Goal: Use online tool/utility: Utilize a website feature to perform a specific function

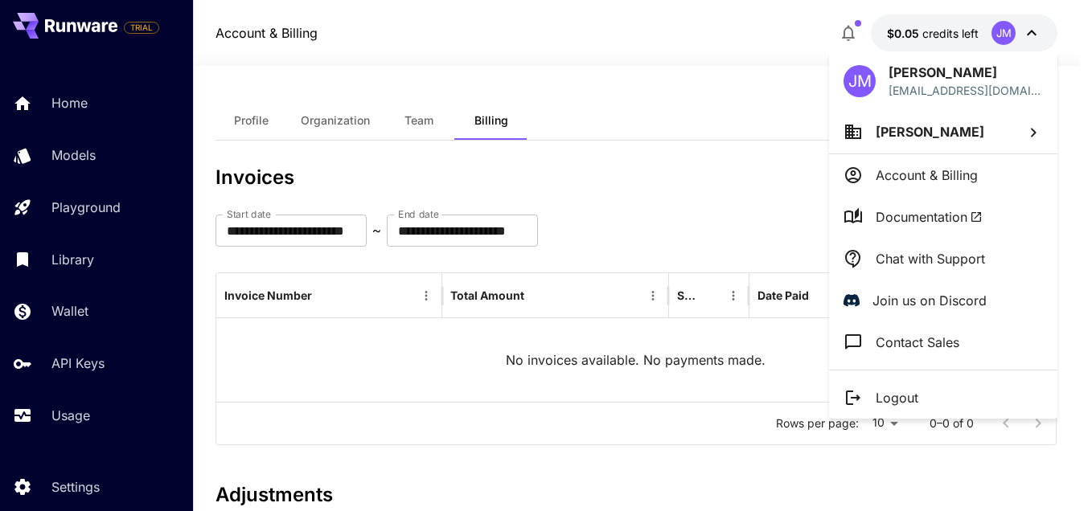
click at [87, 100] on div at bounding box center [546, 255] width 1092 height 511
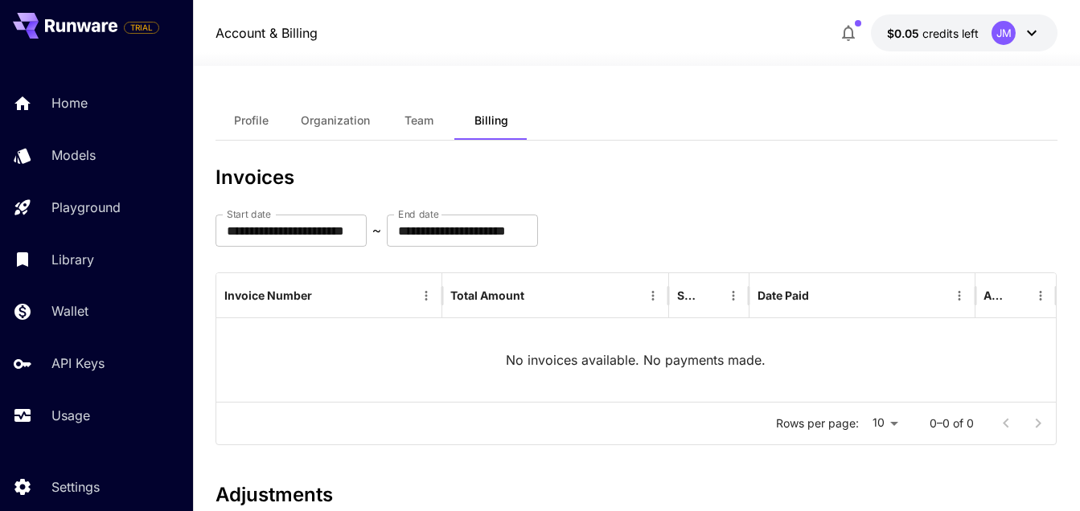
click at [81, 384] on div "Home Models Playground Library Wallet API Keys Usage" at bounding box center [96, 259] width 193 height 351
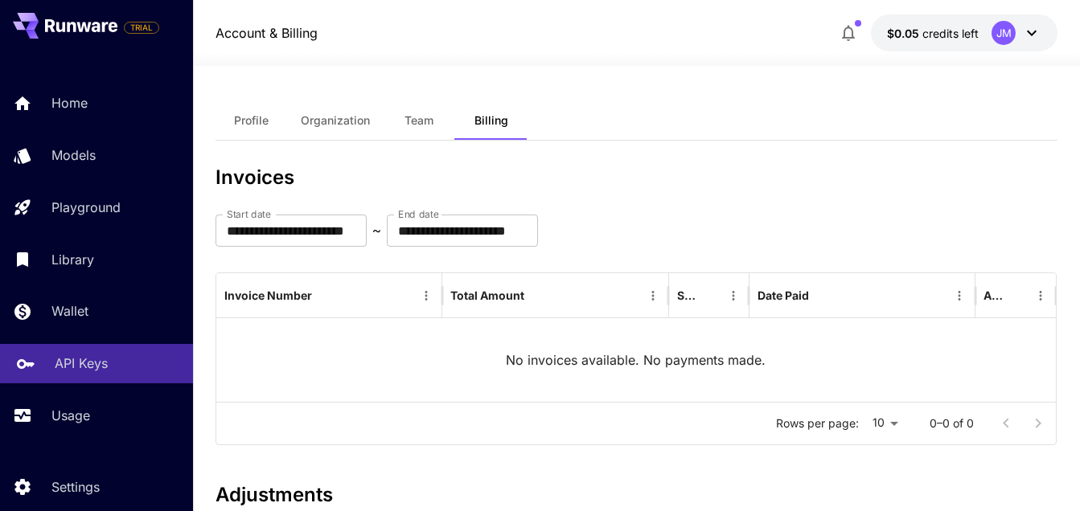
click at [78, 364] on p "API Keys" at bounding box center [81, 363] width 53 height 19
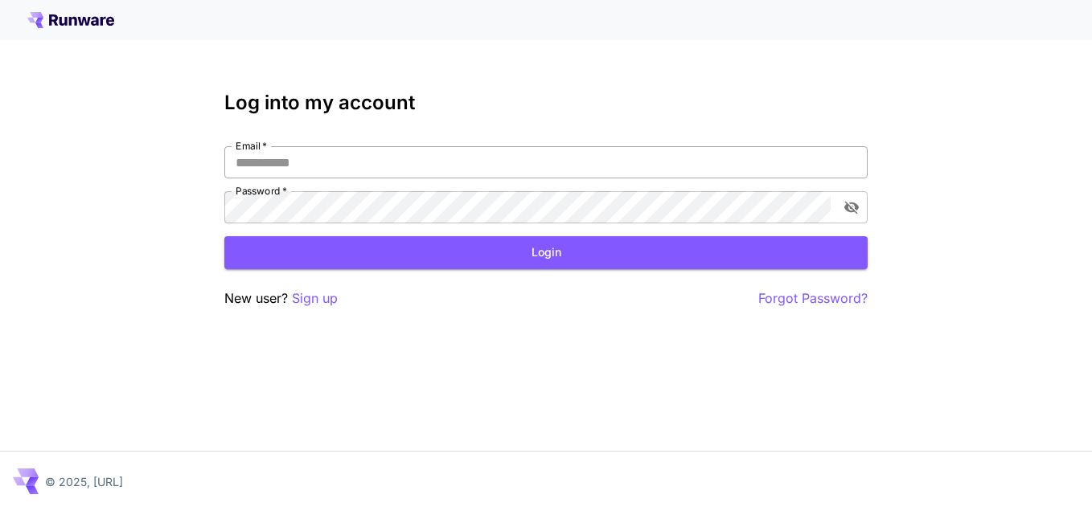
click at [343, 166] on input "Email   *" at bounding box center [545, 162] width 643 height 32
click at [325, 167] on input "Email   *" at bounding box center [545, 162] width 643 height 32
click at [294, 158] on input "Email   *" at bounding box center [545, 162] width 643 height 32
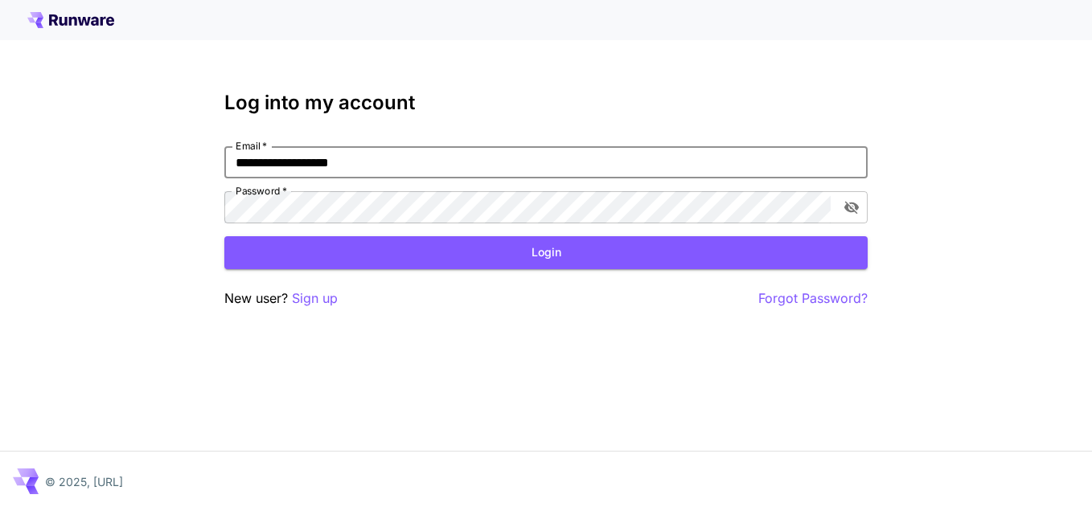
type input "**********"
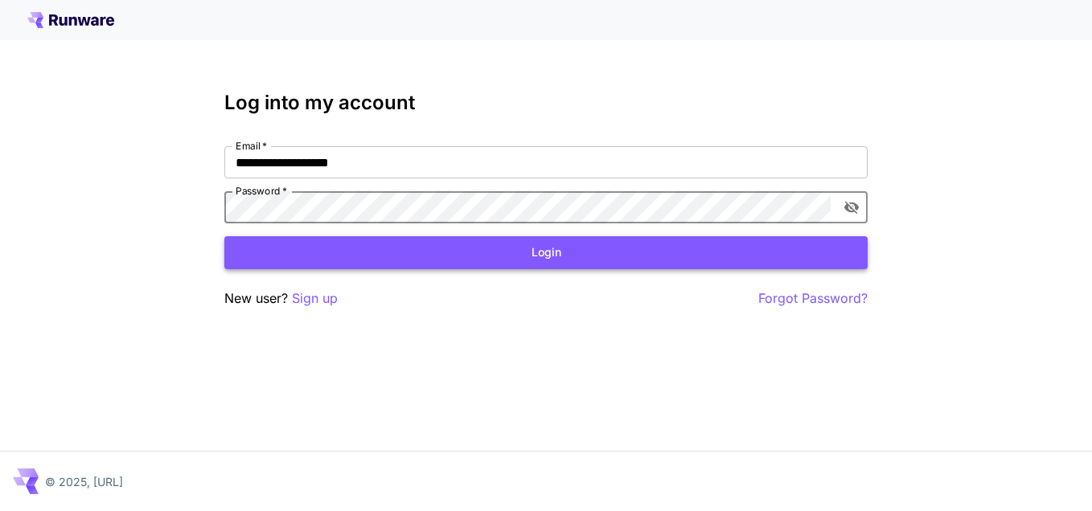
click at [444, 255] on button "Login" at bounding box center [545, 252] width 643 height 33
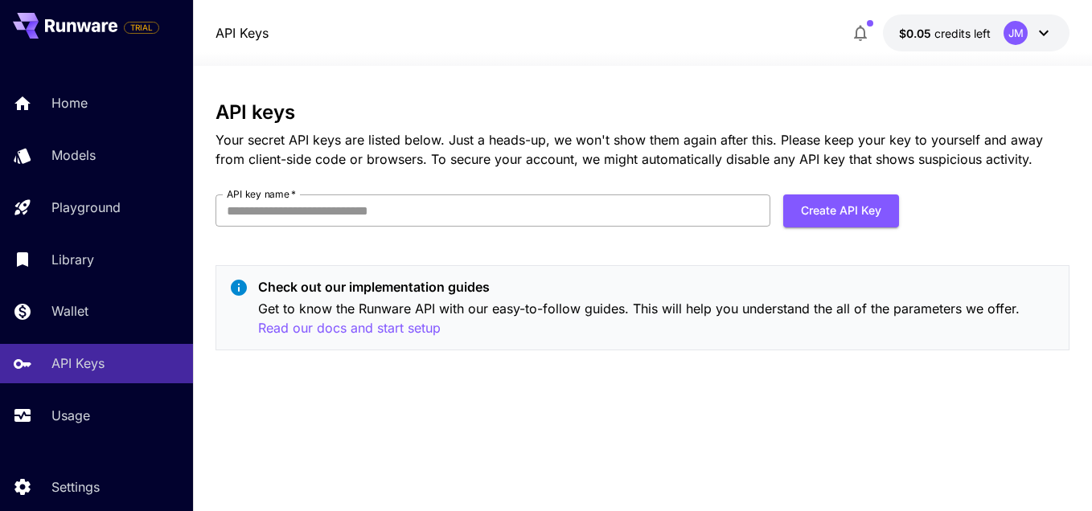
click at [378, 211] on input "API key name   *" at bounding box center [493, 211] width 555 height 32
click at [590, 240] on div "API keys Your secret API keys are listed below. Just a heads-up, we won't show …" at bounding box center [643, 232] width 854 height 262
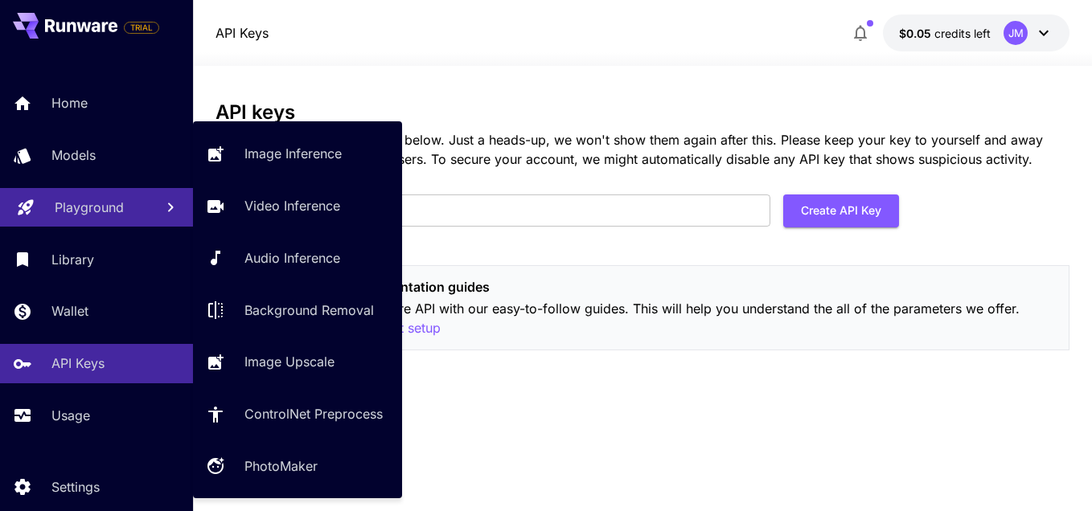
click at [80, 209] on p "Playground" at bounding box center [89, 207] width 69 height 19
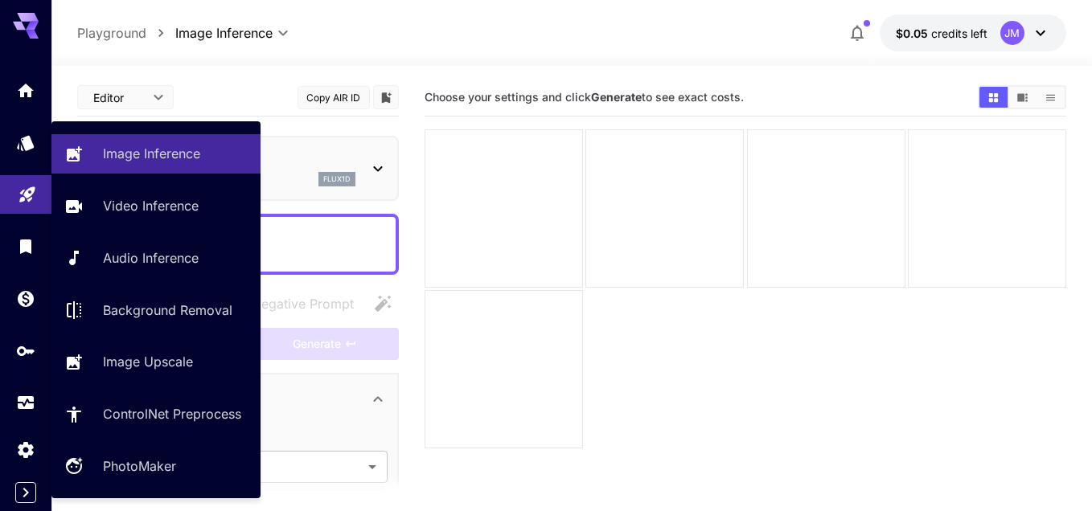
type input "**********"
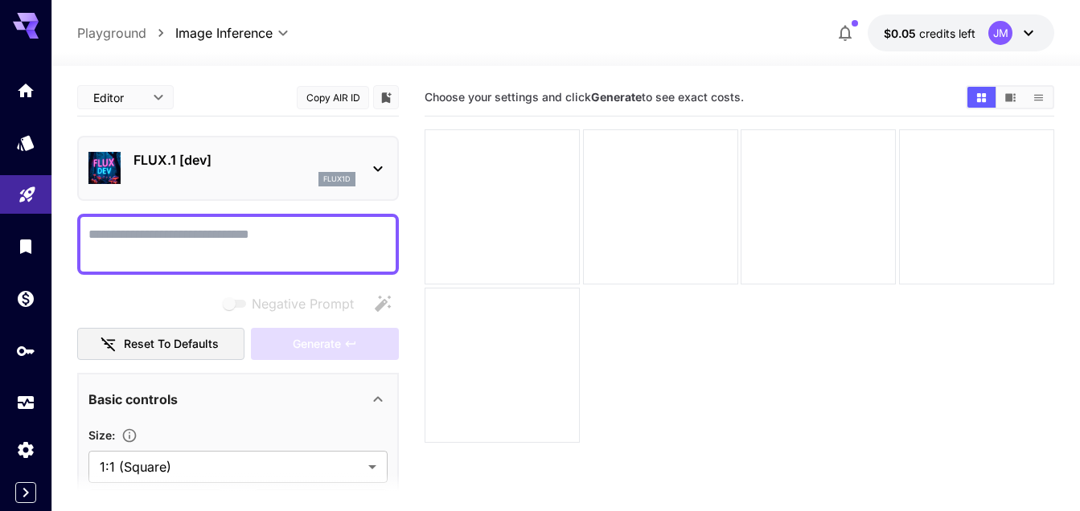
click at [378, 168] on icon at bounding box center [377, 168] width 19 height 19
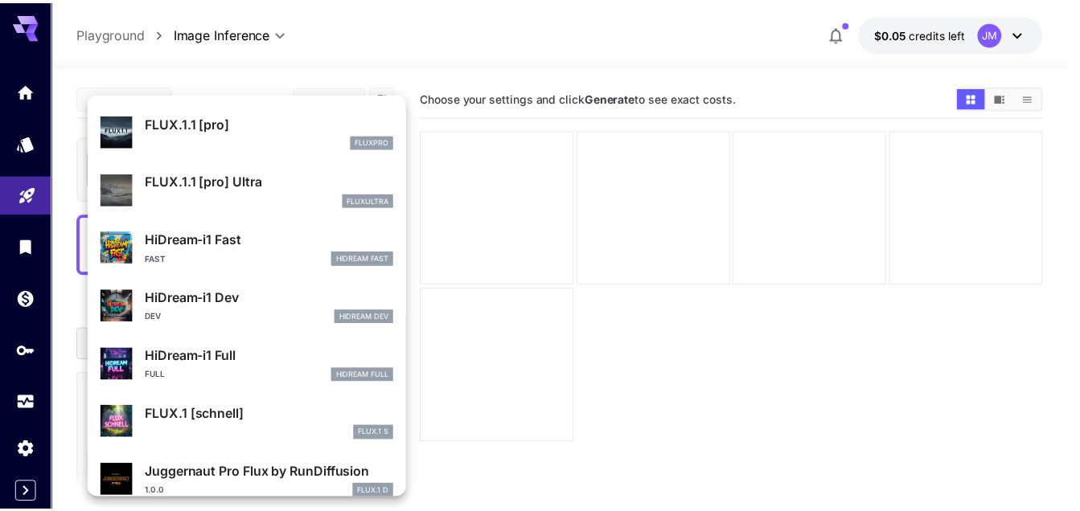
scroll to position [1301, 0]
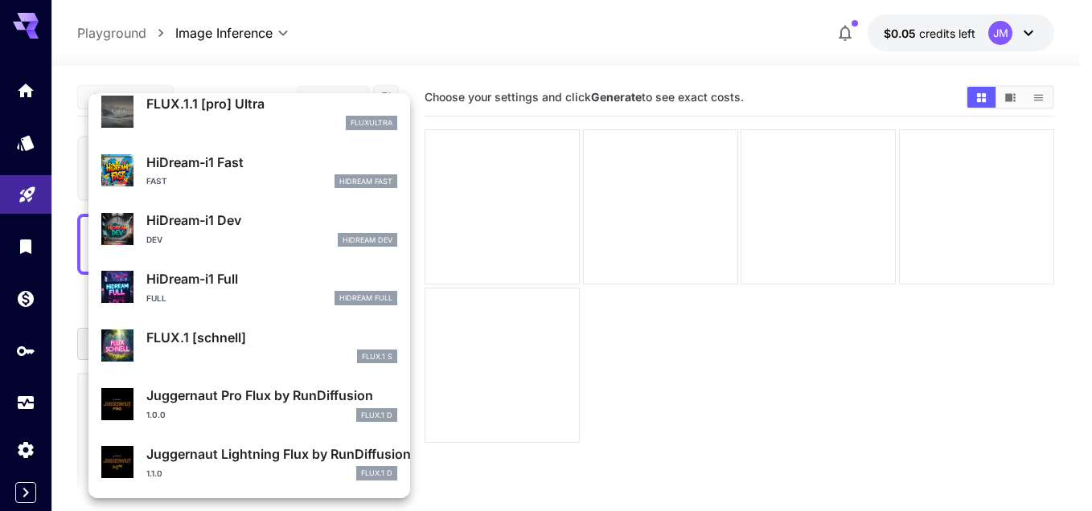
click at [182, 339] on p "FLUX.1 [schnell]" at bounding box center [271, 337] width 251 height 19
type input "*"
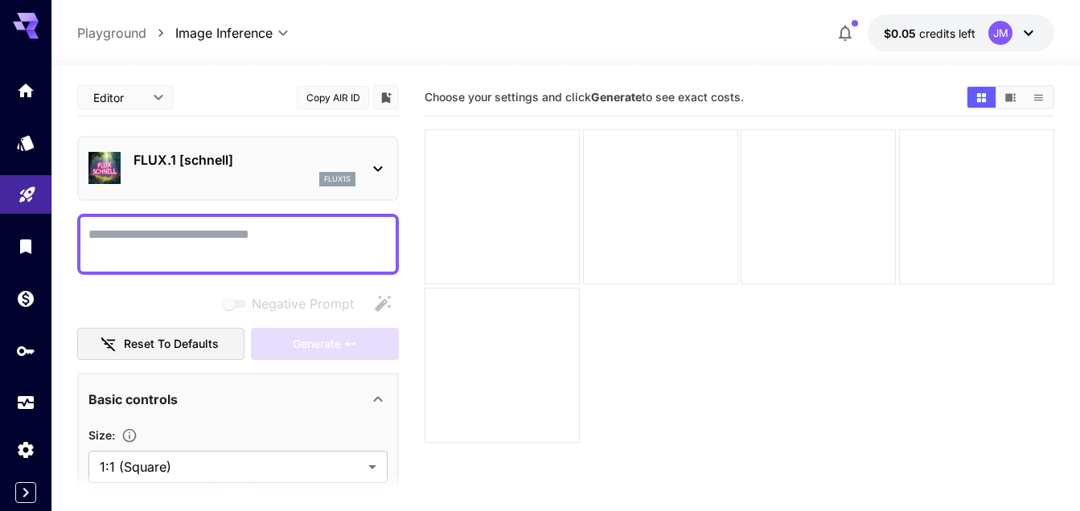
click at [377, 165] on icon at bounding box center [377, 168] width 19 height 19
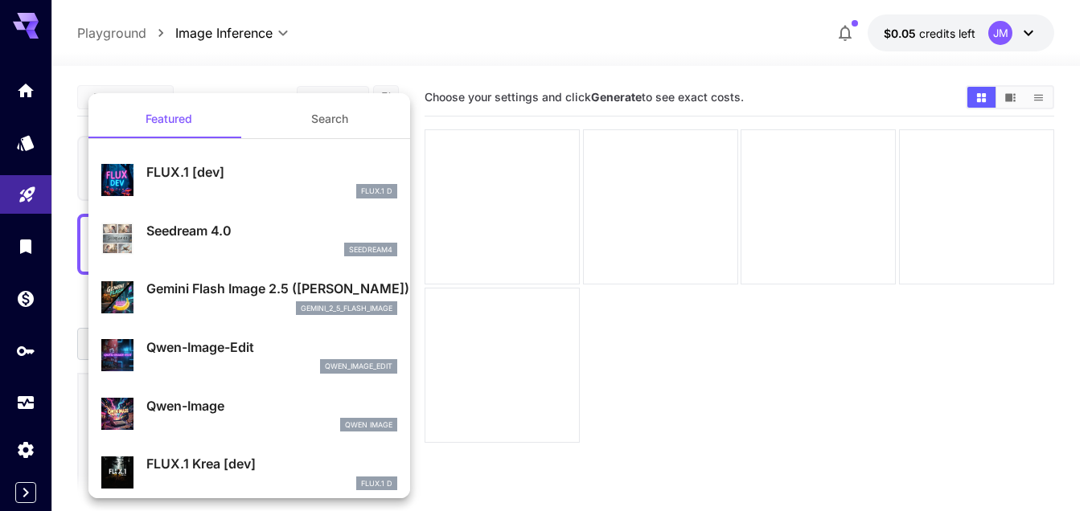
click at [481, 244] on div at bounding box center [546, 255] width 1092 height 511
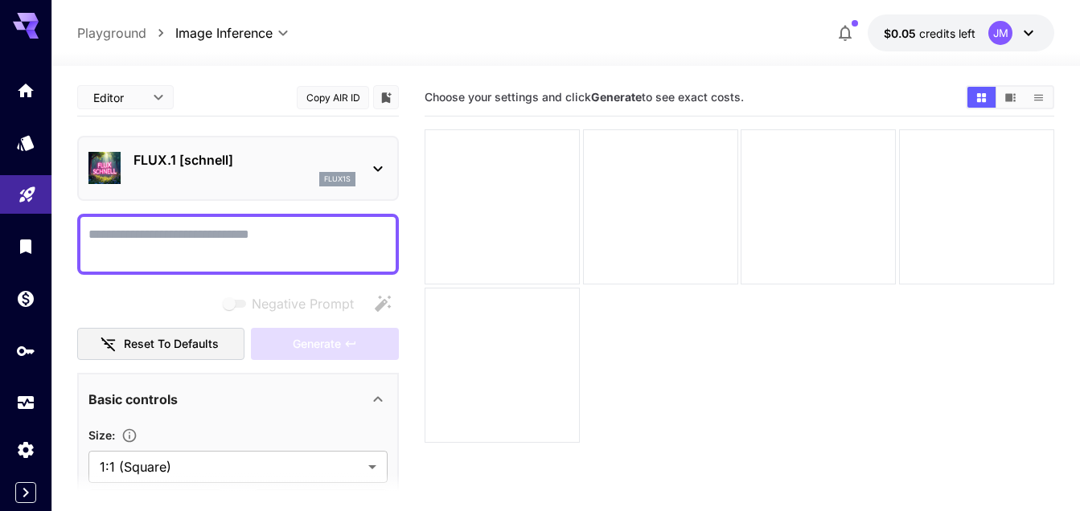
click at [192, 238] on textarea "Negative Prompt" at bounding box center [237, 244] width 299 height 39
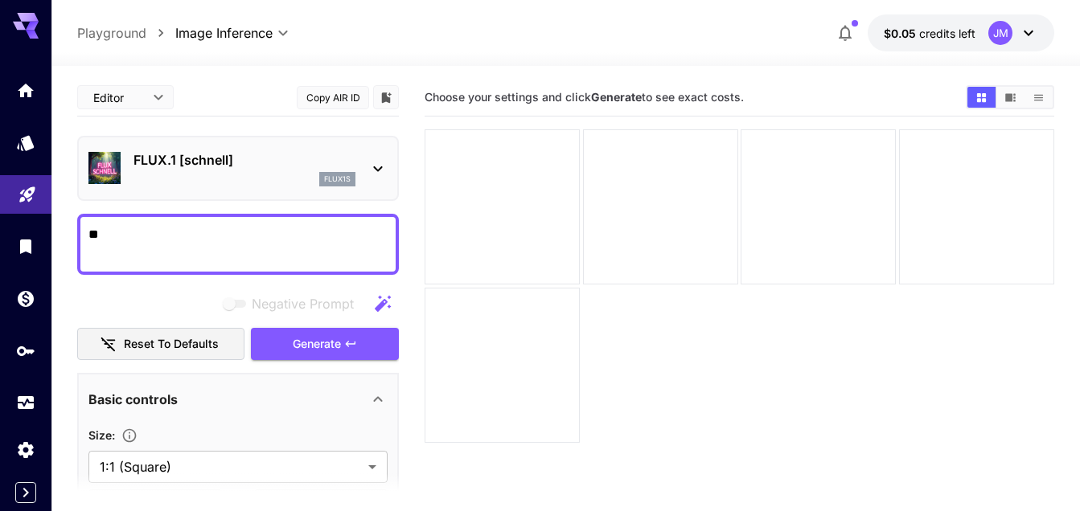
type textarea "*"
click at [315, 348] on span "Generate" at bounding box center [317, 345] width 48 height 20
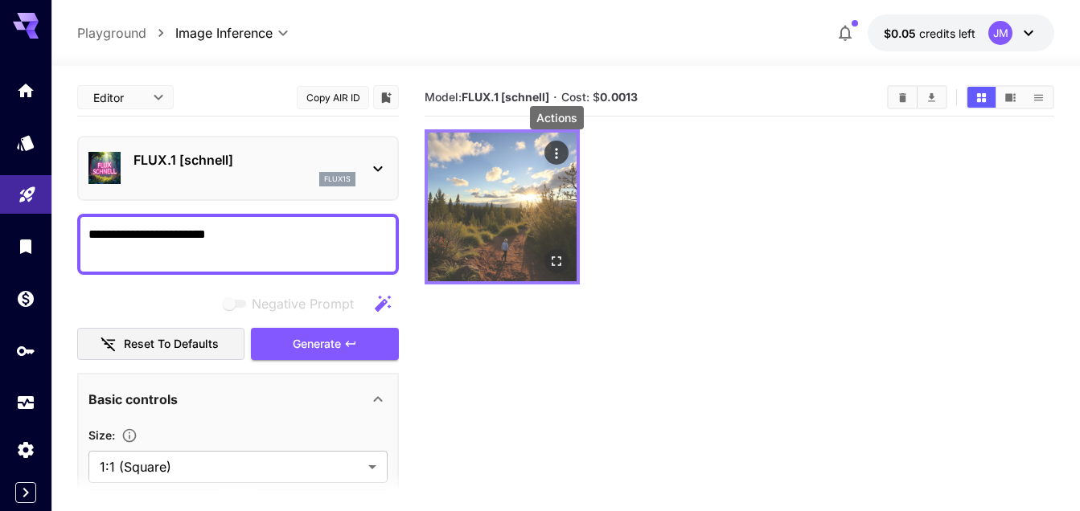
click at [552, 158] on icon "Actions" at bounding box center [556, 154] width 16 height 16
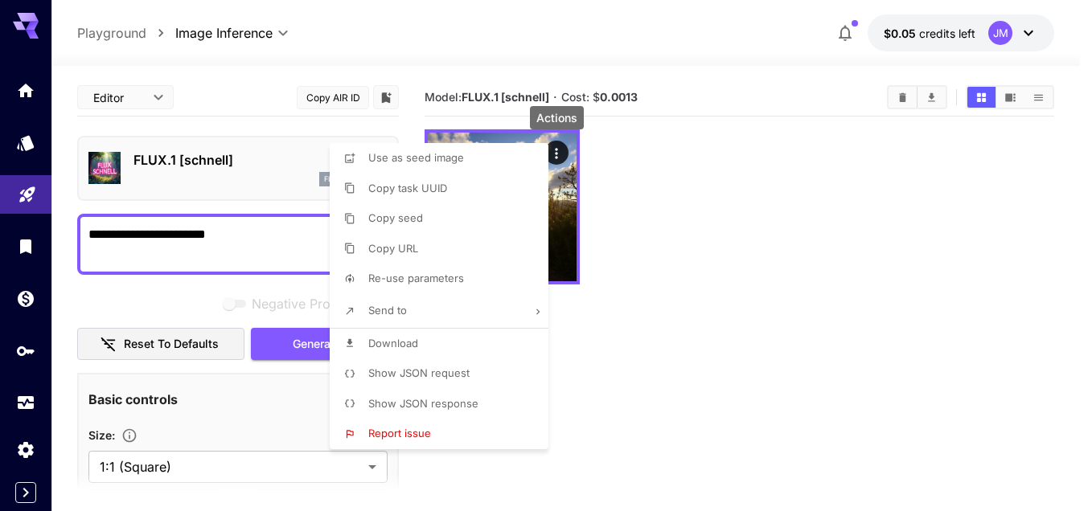
click at [667, 223] on div at bounding box center [546, 255] width 1092 height 511
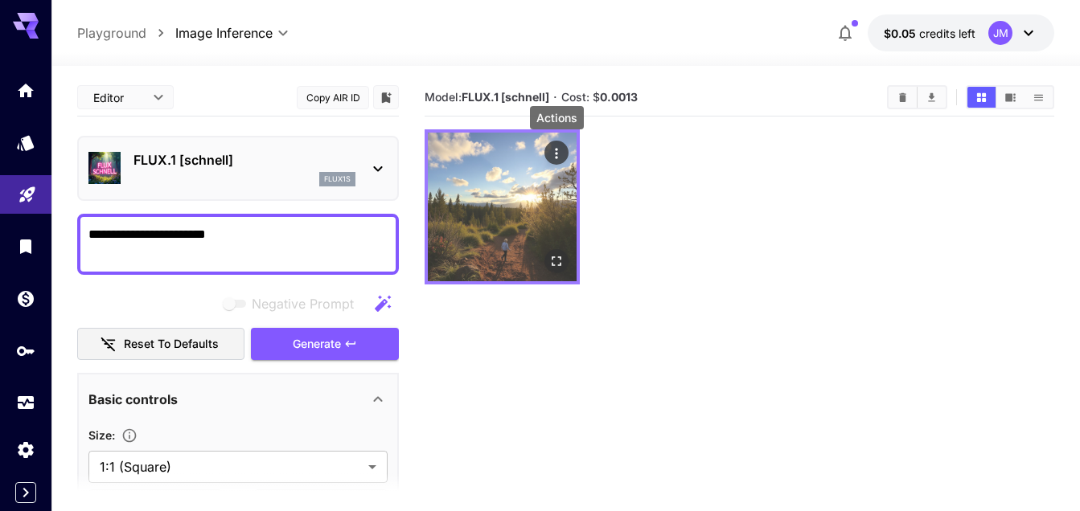
click at [485, 230] on img at bounding box center [502, 207] width 149 height 149
click at [557, 266] on icon "Open in fullscreen" at bounding box center [556, 261] width 16 height 16
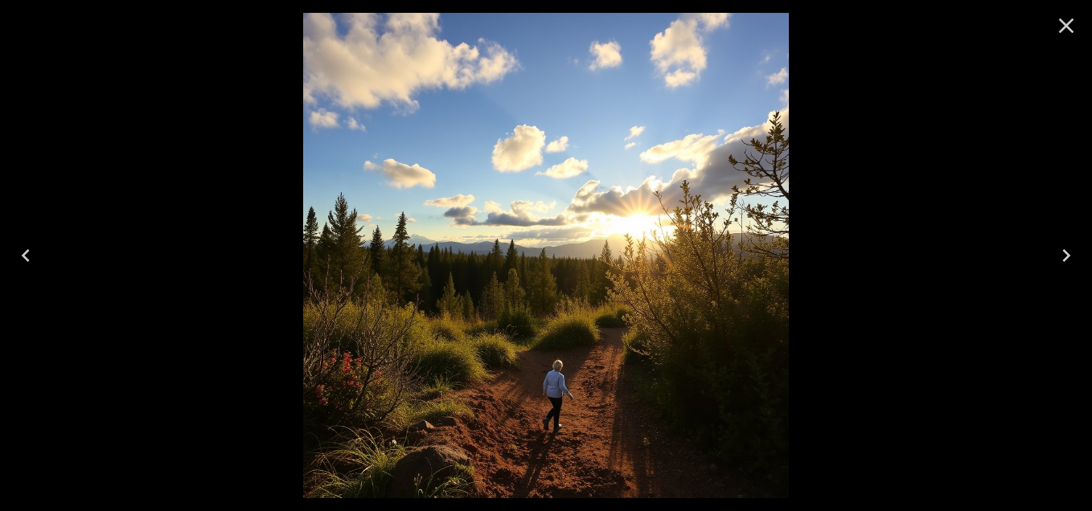
click at [215, 242] on div at bounding box center [546, 255] width 1092 height 511
click at [1077, 16] on icon "Close" at bounding box center [1066, 26] width 26 height 26
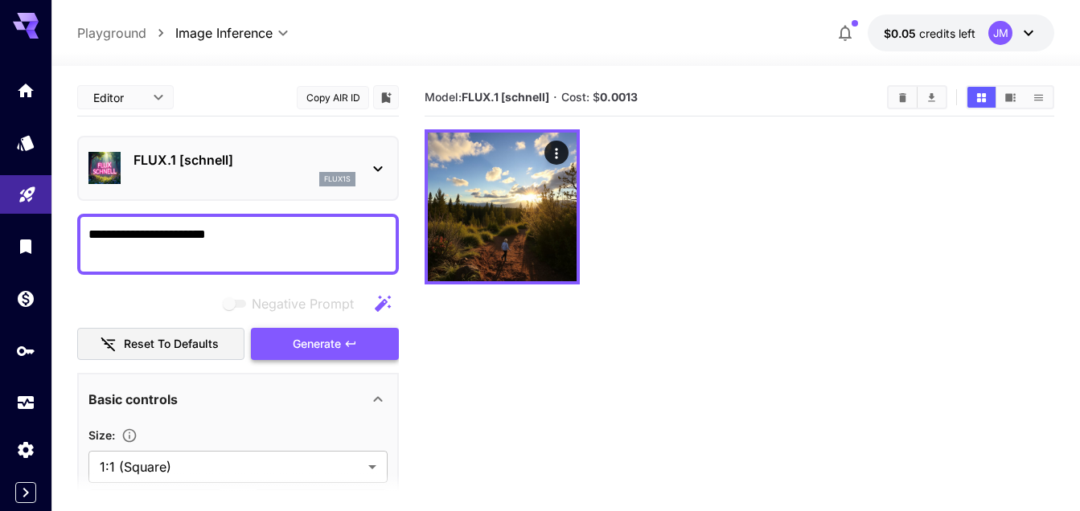
click at [333, 348] on span "Generate" at bounding box center [317, 345] width 48 height 20
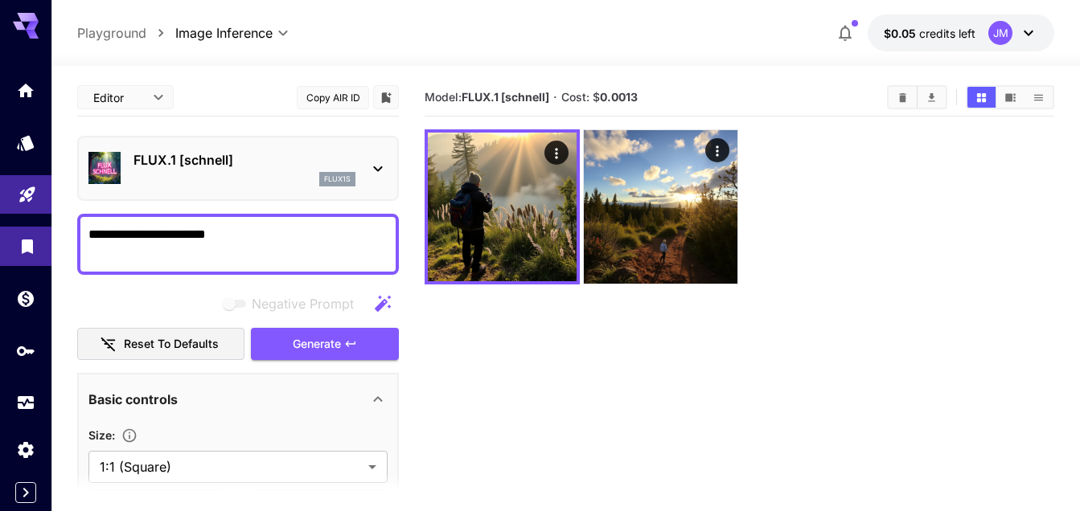
drag, startPoint x: 281, startPoint y: 238, endPoint x: 46, endPoint y: 244, distance: 234.9
click at [46, 244] on div "**********" at bounding box center [540, 319] width 1080 height 639
type textarea "**********"
click at [326, 340] on span "Generate" at bounding box center [317, 345] width 48 height 20
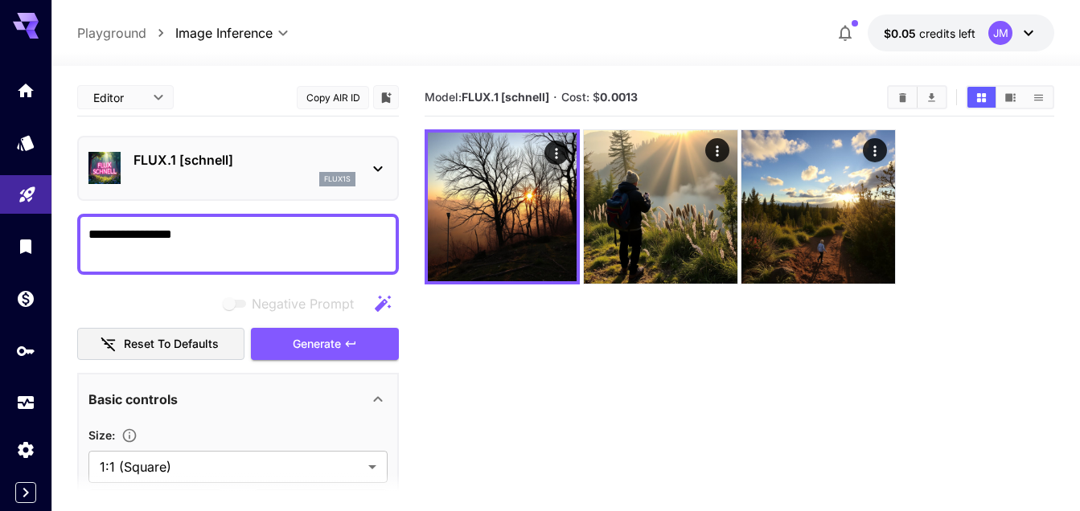
click at [380, 164] on icon at bounding box center [377, 168] width 19 height 19
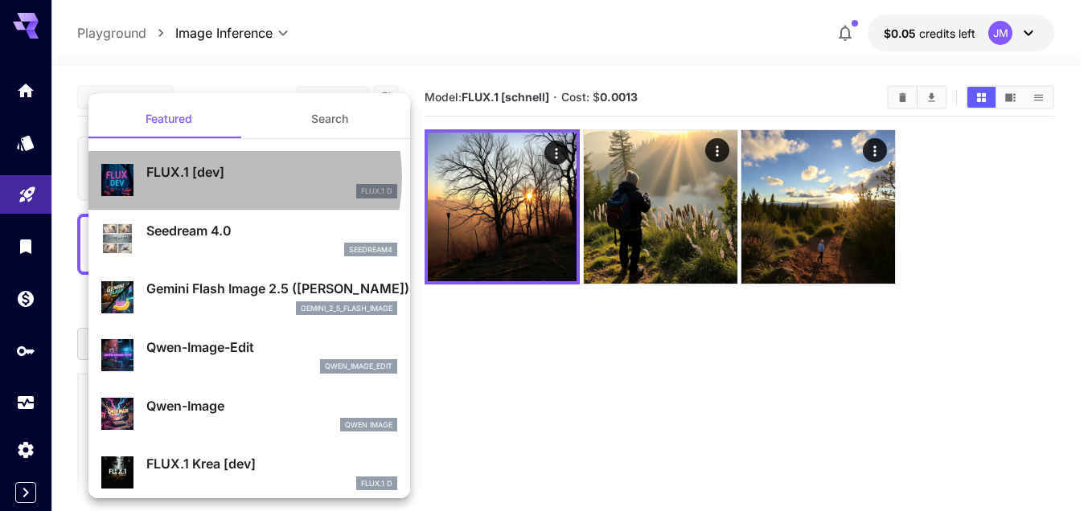
click at [216, 178] on p "FLUX.1 [dev]" at bounding box center [271, 171] width 251 height 19
type input "**"
type input "***"
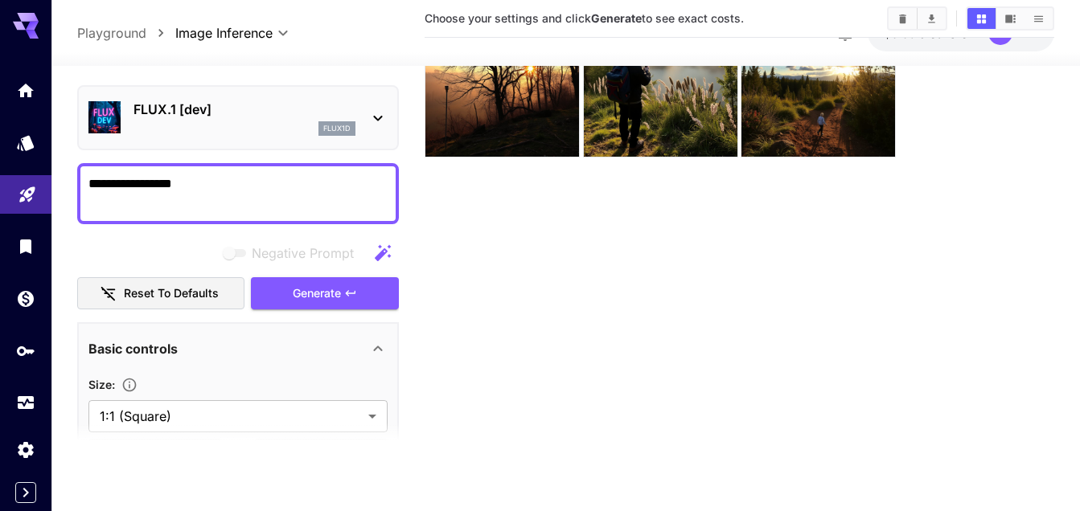
scroll to position [125, 0]
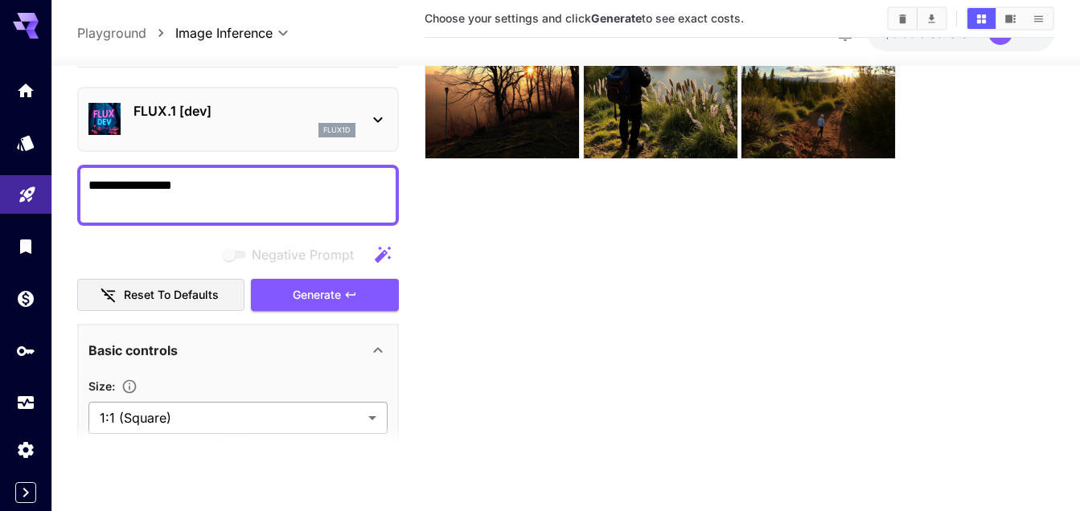
click at [371, 421] on body "**********" at bounding box center [540, 194] width 1080 height 639
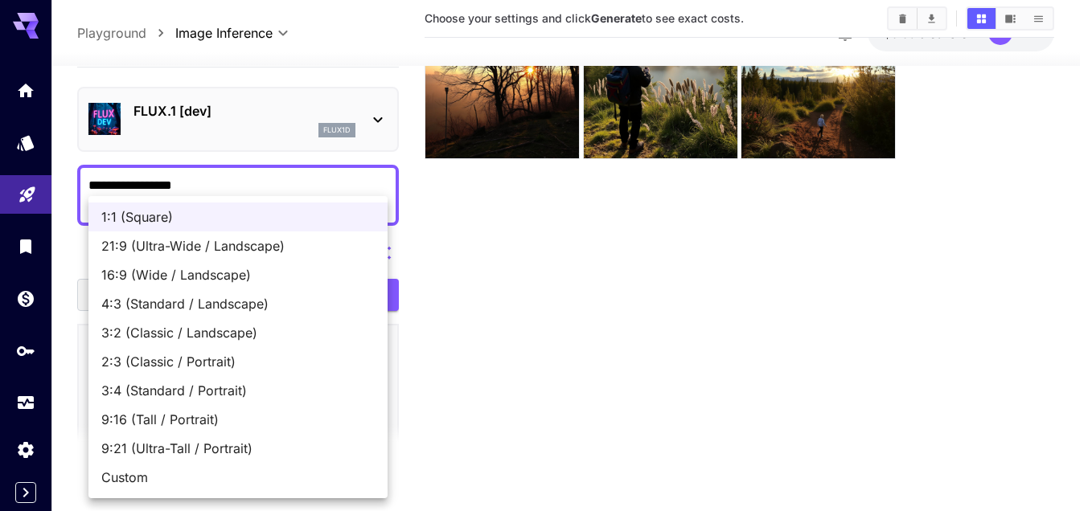
click at [202, 221] on span "1:1 (Square)" at bounding box center [237, 216] width 273 height 19
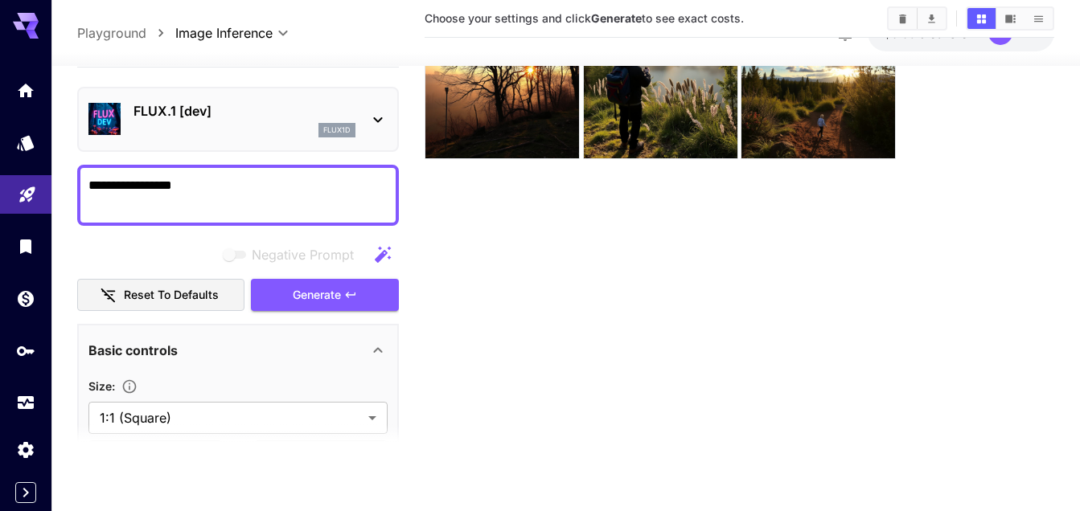
click at [422, 331] on main "**********" at bounding box center [565, 215] width 977 height 524
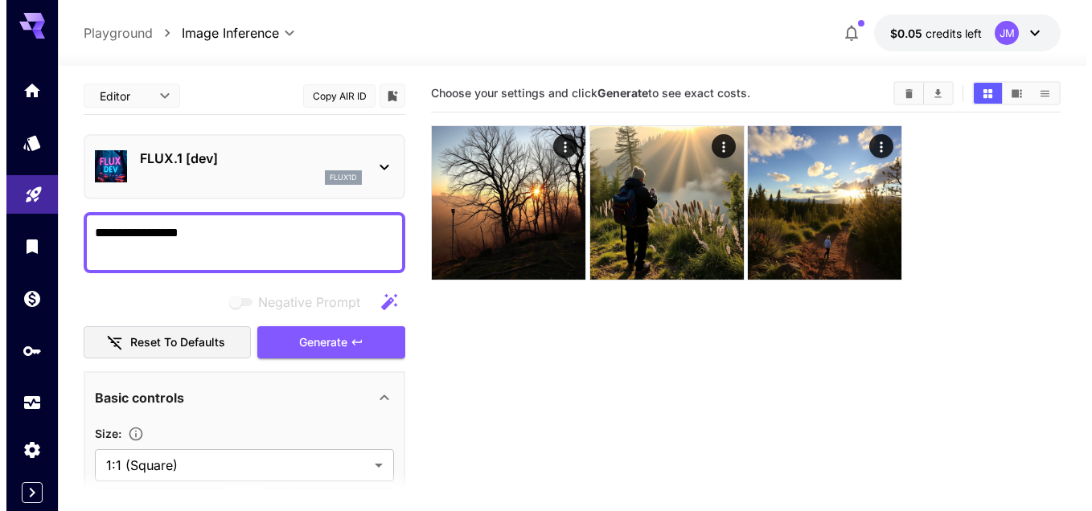
scroll to position [0, 0]
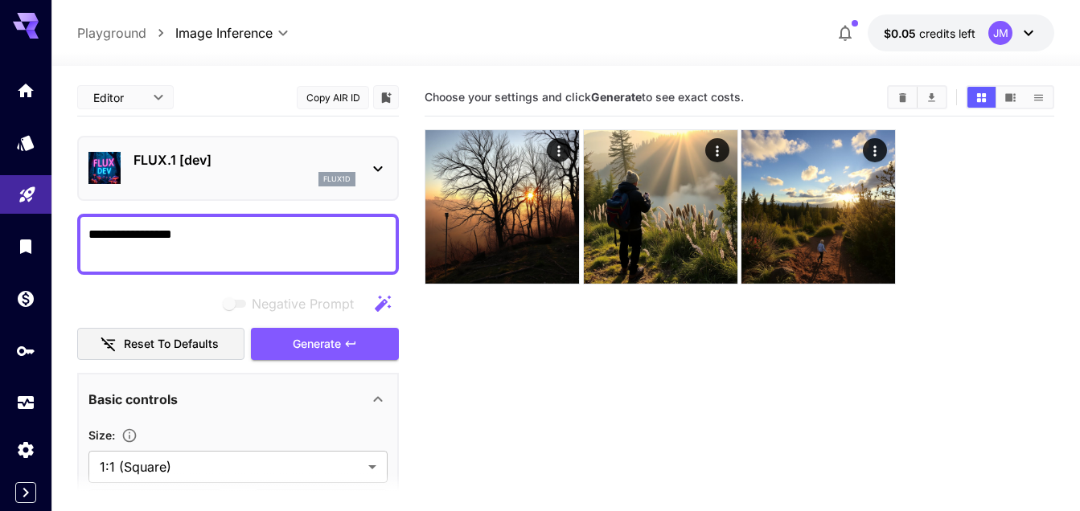
click at [388, 159] on div "FLUX.1 [dev] flux1d" at bounding box center [238, 168] width 322 height 65
click at [377, 160] on icon at bounding box center [377, 168] width 19 height 19
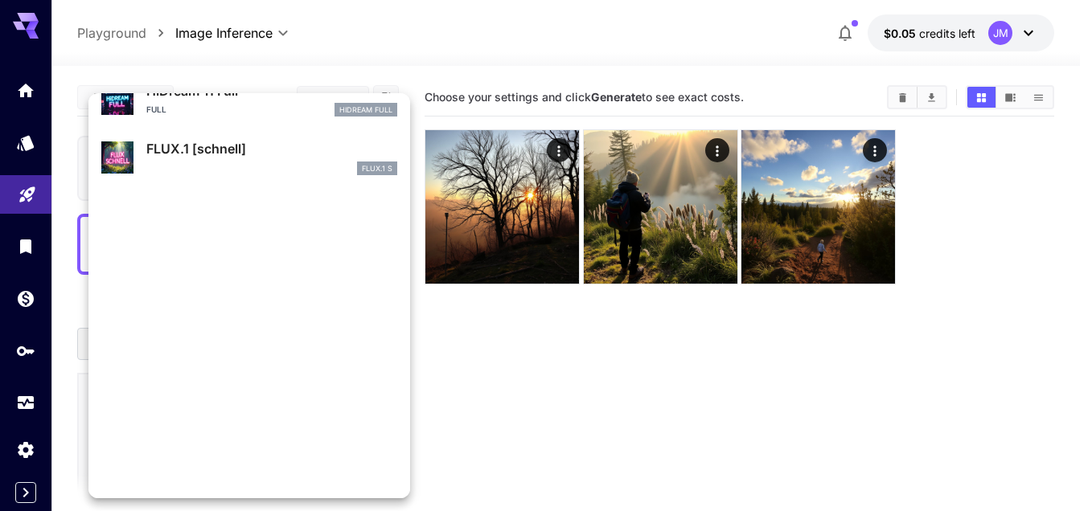
scroll to position [1301, 0]
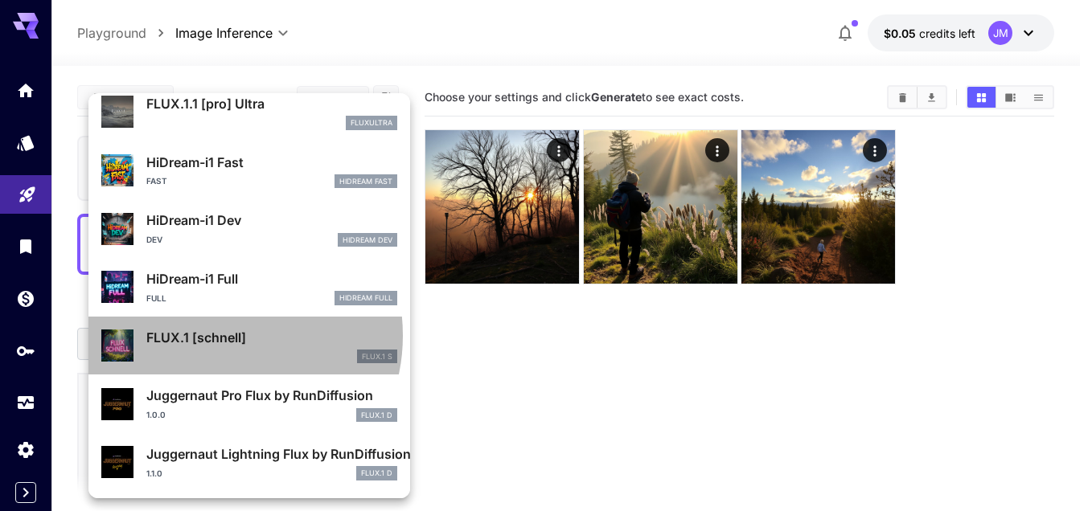
click at [217, 336] on p "FLUX.1 [schnell]" at bounding box center [271, 337] width 251 height 19
type input "*"
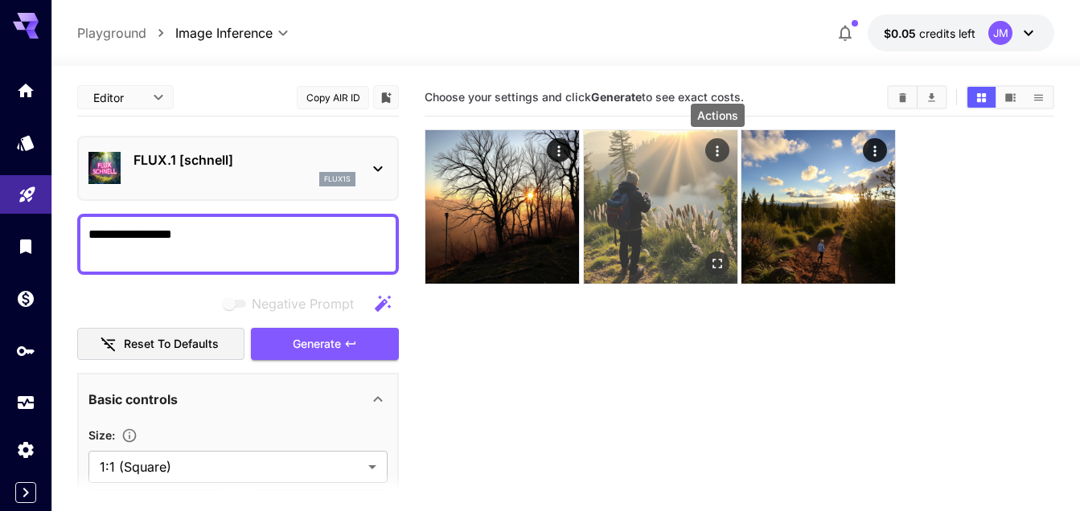
click at [719, 150] on icon "Actions" at bounding box center [717, 151] width 16 height 16
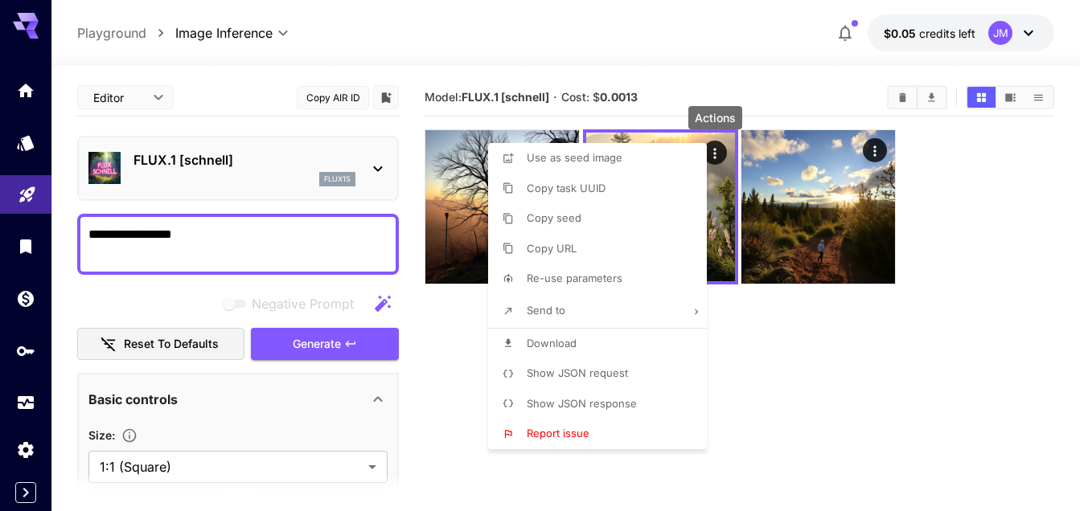
click at [778, 381] on div at bounding box center [546, 255] width 1092 height 511
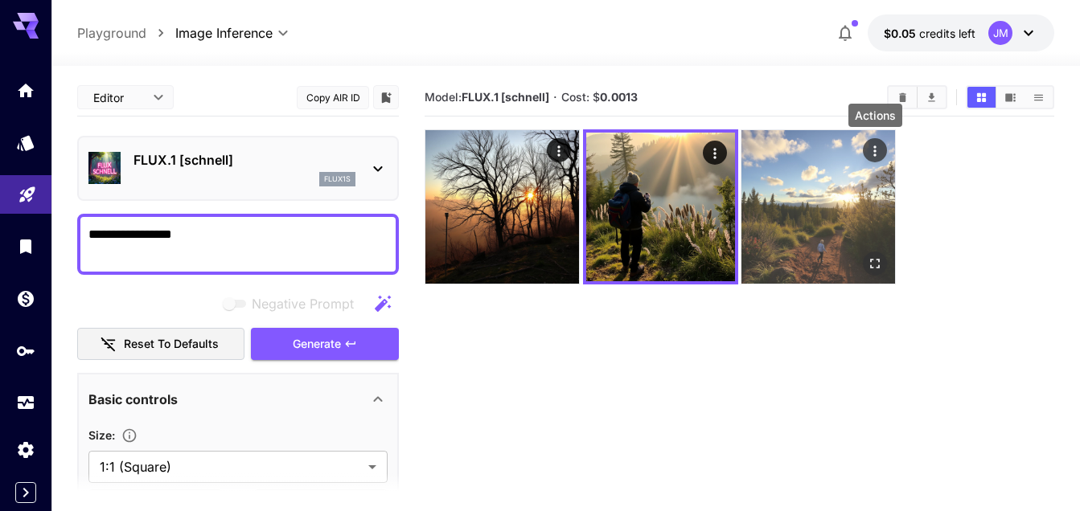
click at [875, 147] on icon "Actions" at bounding box center [875, 151] width 2 height 10
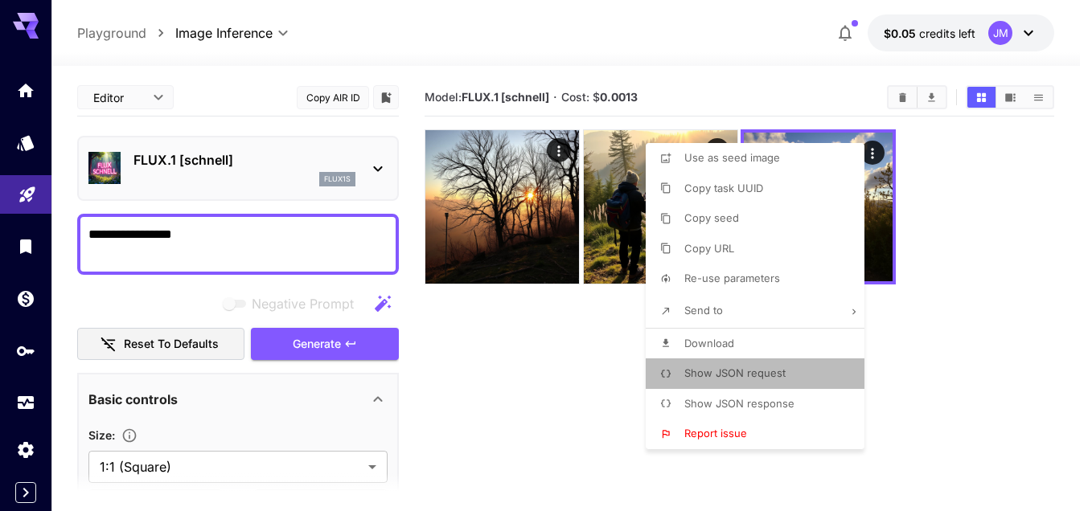
click at [738, 377] on span "Show JSON request" at bounding box center [734, 373] width 101 height 13
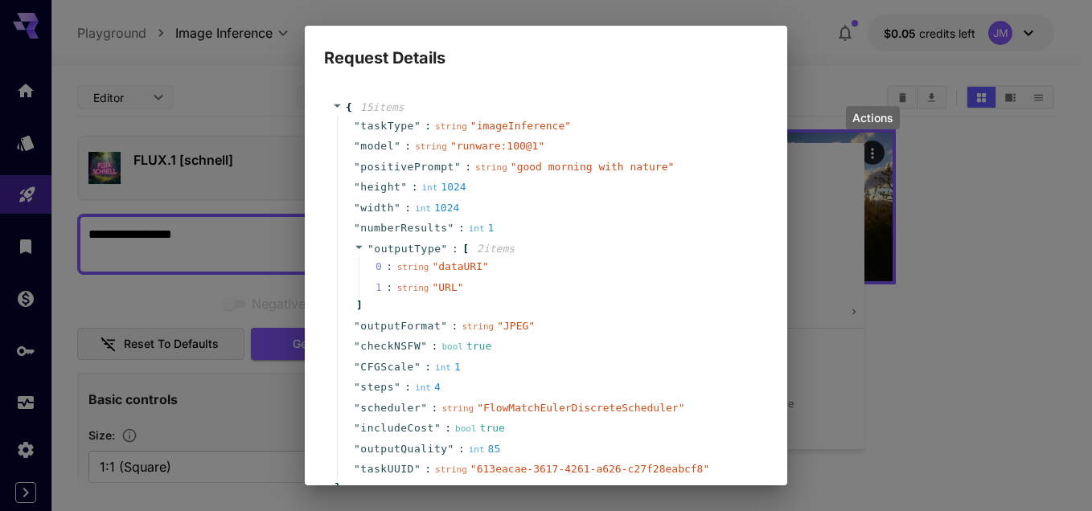
click at [809, 34] on div "Request Details { 15 item s " taskType " : string " imageInference " " model " …" at bounding box center [546, 255] width 1092 height 511
click at [837, 138] on div "Request Details { 15 item s " taskType " : string " imageInference " " model " …" at bounding box center [546, 255] width 1092 height 511
click at [1091, 55] on html "**********" at bounding box center [546, 319] width 1092 height 639
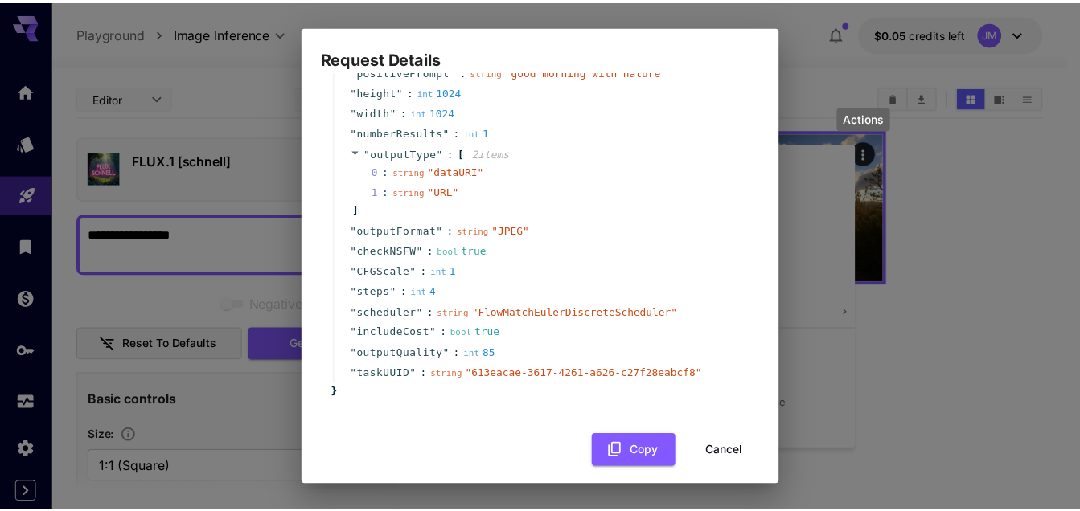
scroll to position [107, 0]
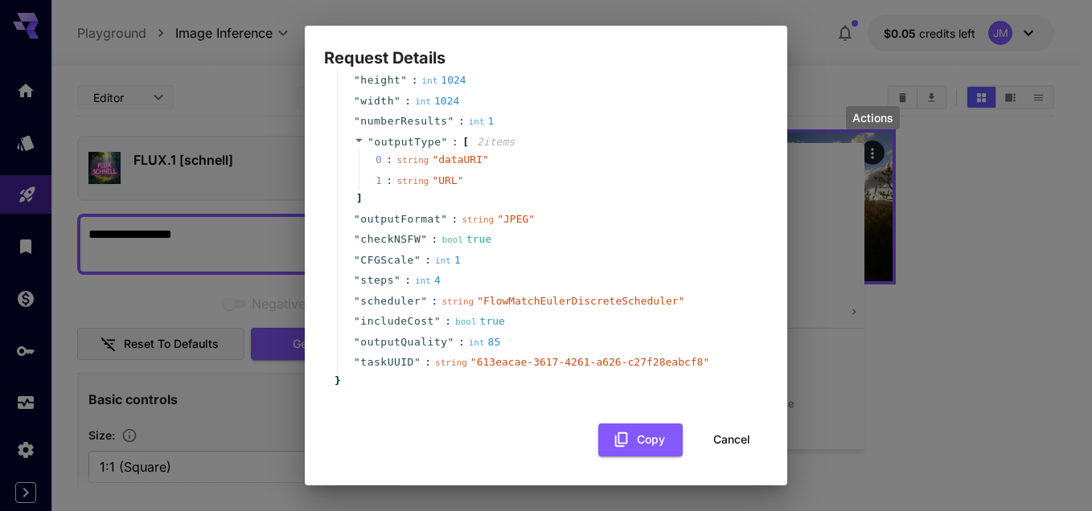
click at [723, 447] on button "Cancel" at bounding box center [732, 440] width 72 height 33
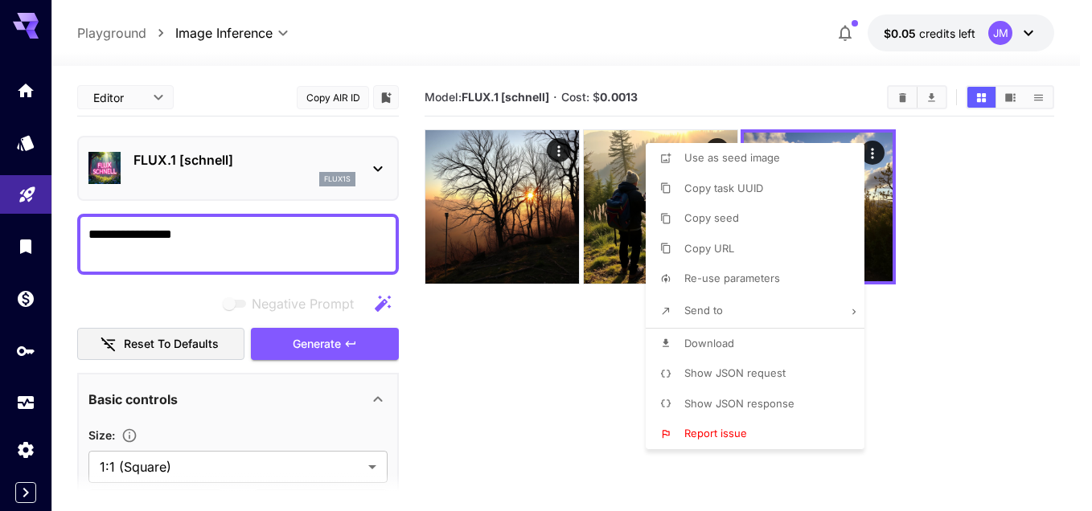
click at [1033, 152] on div at bounding box center [546, 255] width 1092 height 511
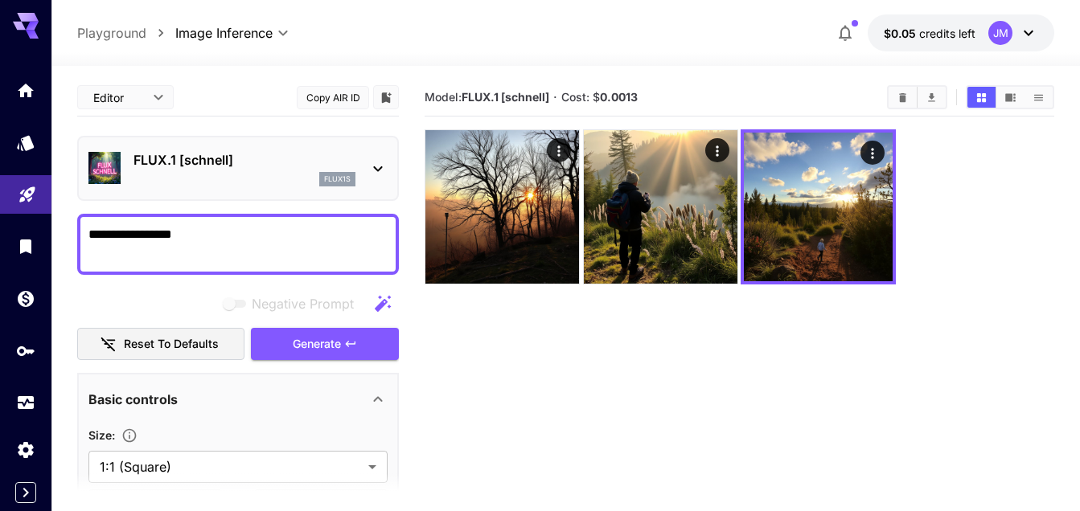
click at [1024, 31] on icon at bounding box center [1028, 32] width 19 height 19
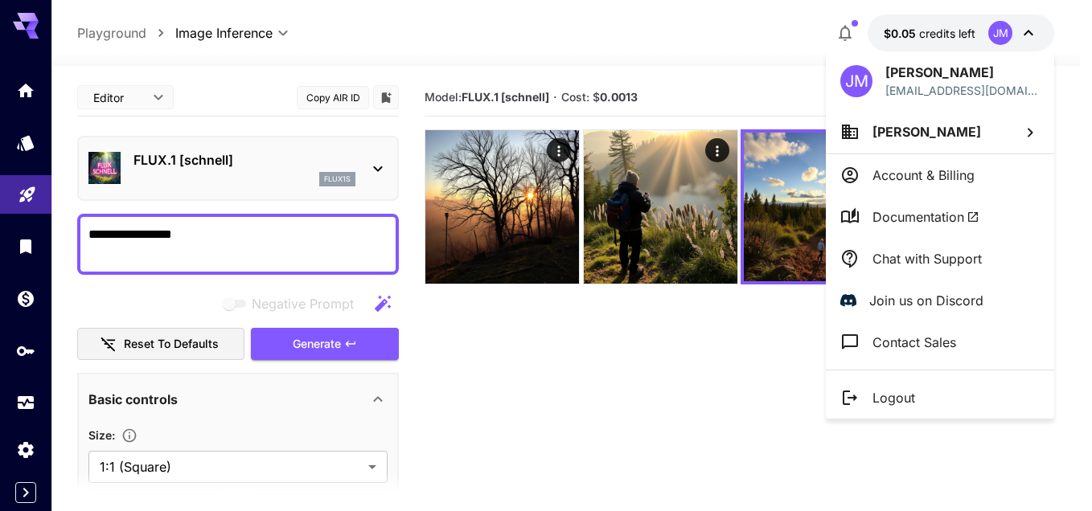
click at [890, 191] on li "Account & Billing" at bounding box center [940, 175] width 228 height 42
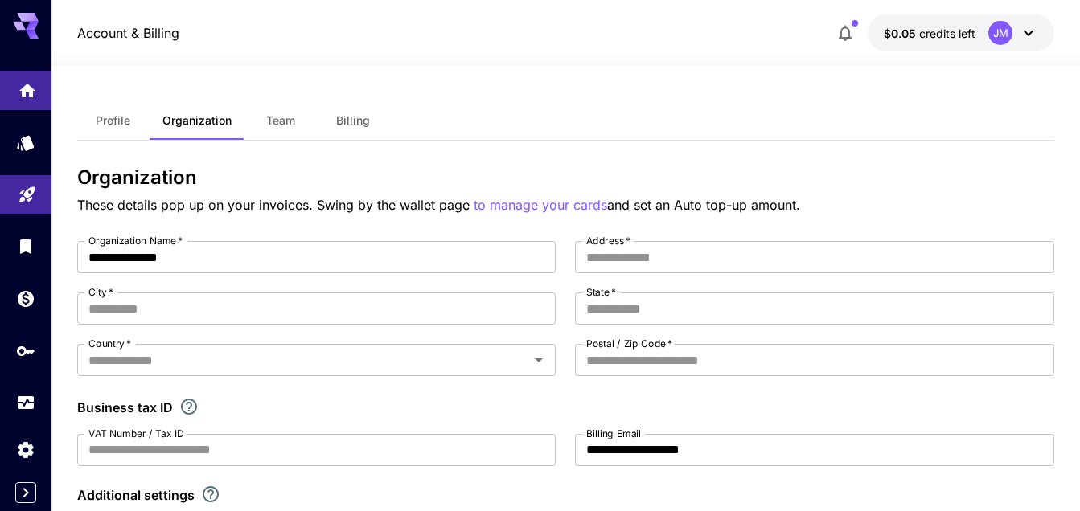
click at [18, 100] on link at bounding box center [25, 90] width 51 height 39
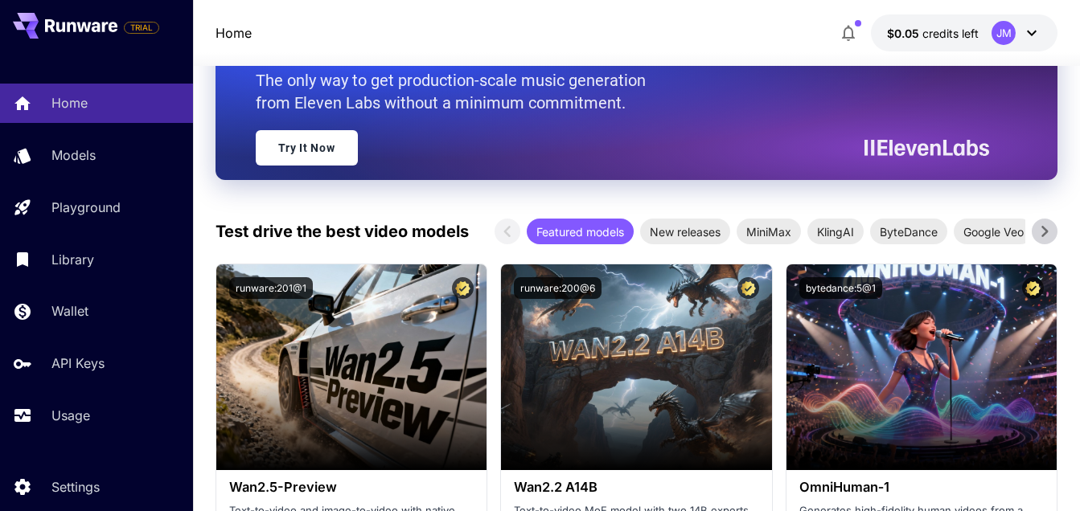
scroll to position [643, 0]
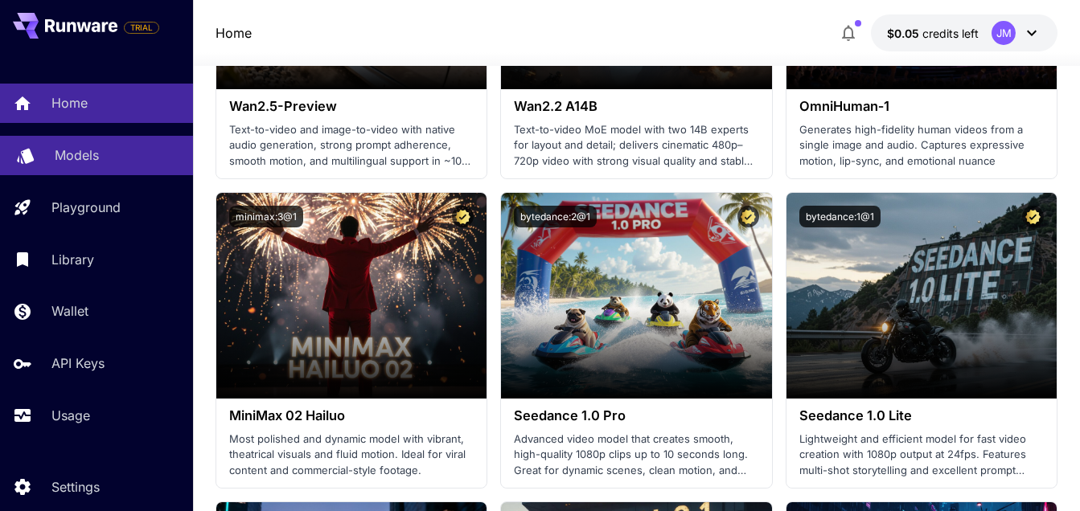
click at [66, 159] on p "Models" at bounding box center [77, 155] width 44 height 19
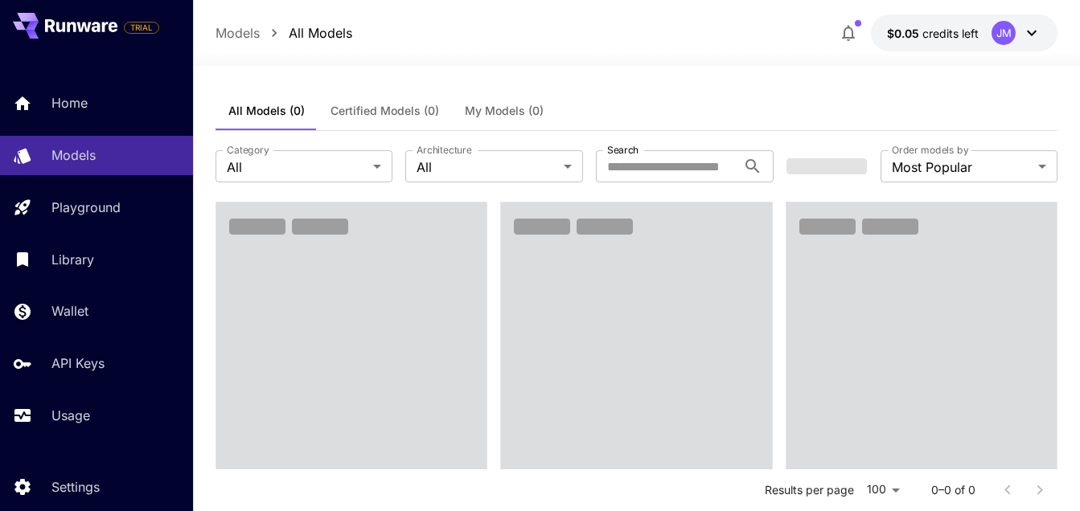
click at [388, 17] on div "Models All Models $0.05 credits left JM" at bounding box center [637, 32] width 843 height 37
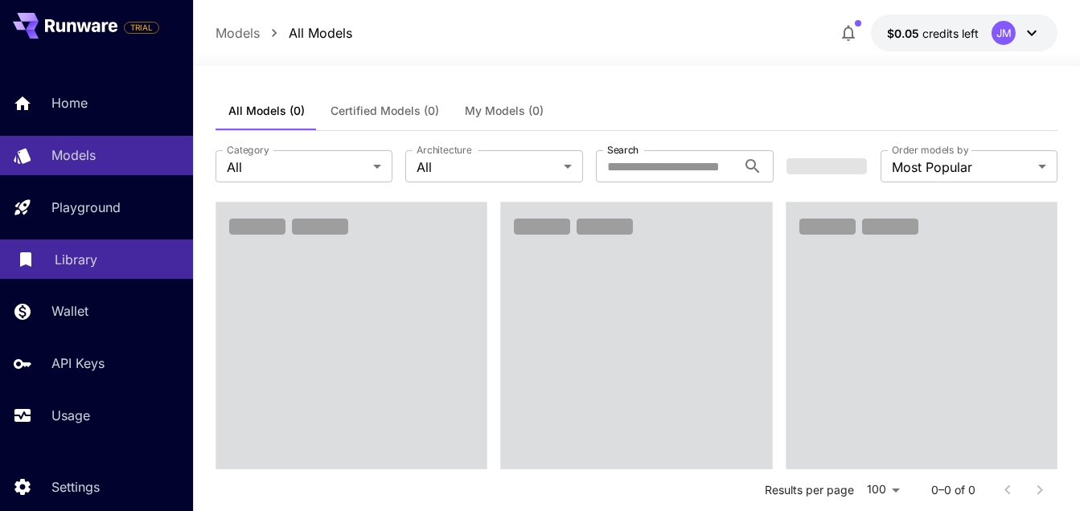
click at [76, 245] on link "Library" at bounding box center [96, 259] width 193 height 39
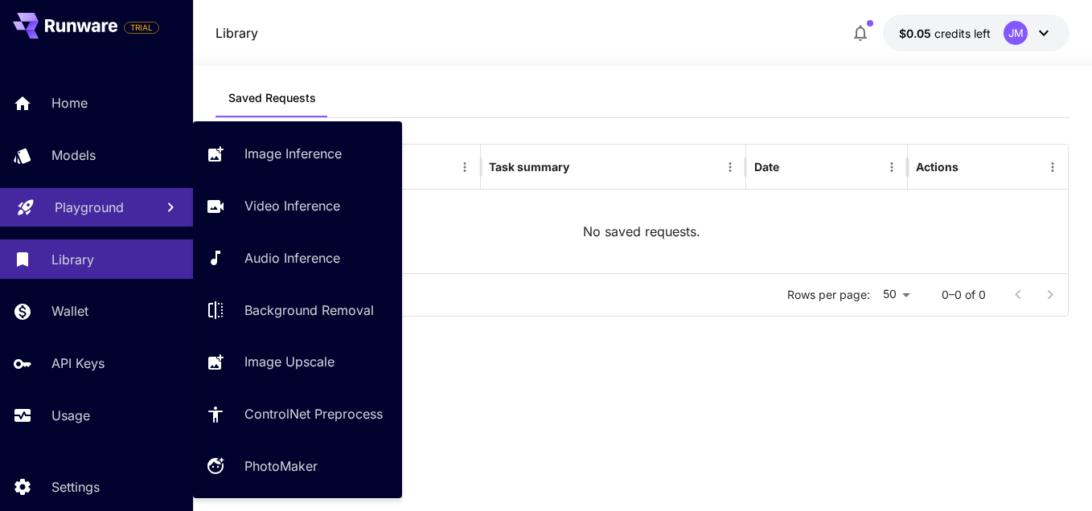
click at [109, 203] on p "Playground" at bounding box center [89, 207] width 69 height 19
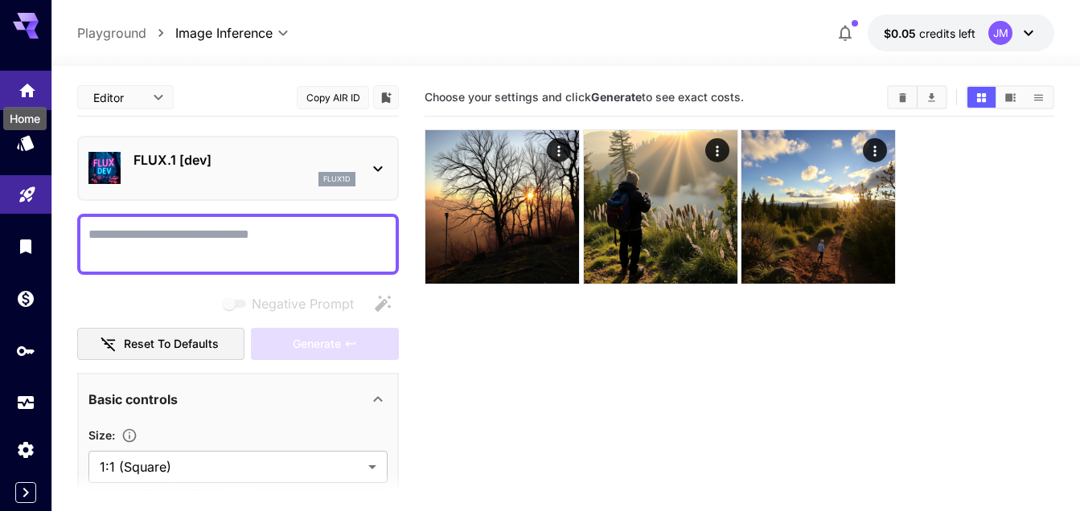
click at [27, 84] on icon "Home" at bounding box center [27, 86] width 16 height 14
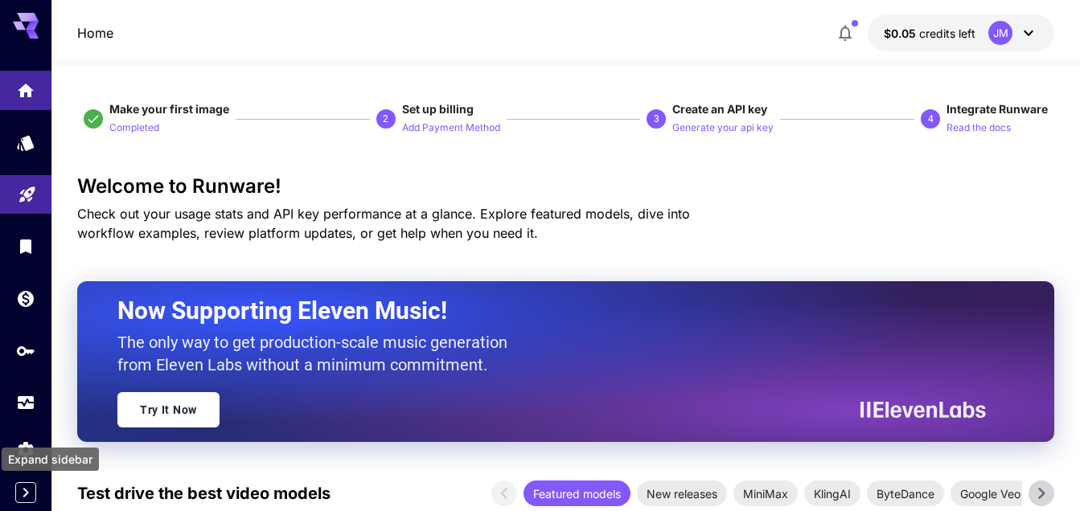
click at [23, 494] on icon "Expand sidebar" at bounding box center [25, 492] width 19 height 19
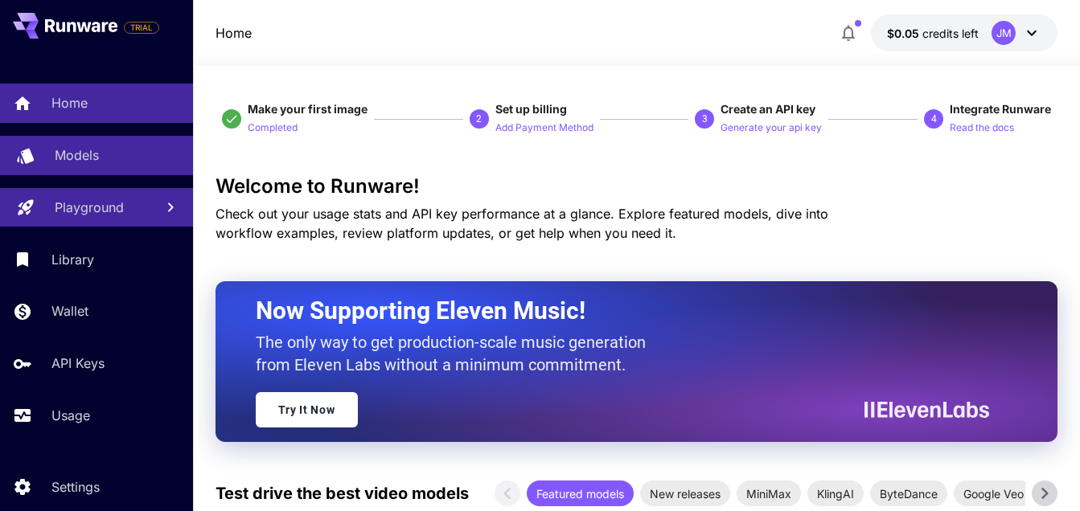
click at [84, 156] on p "Models" at bounding box center [77, 155] width 44 height 19
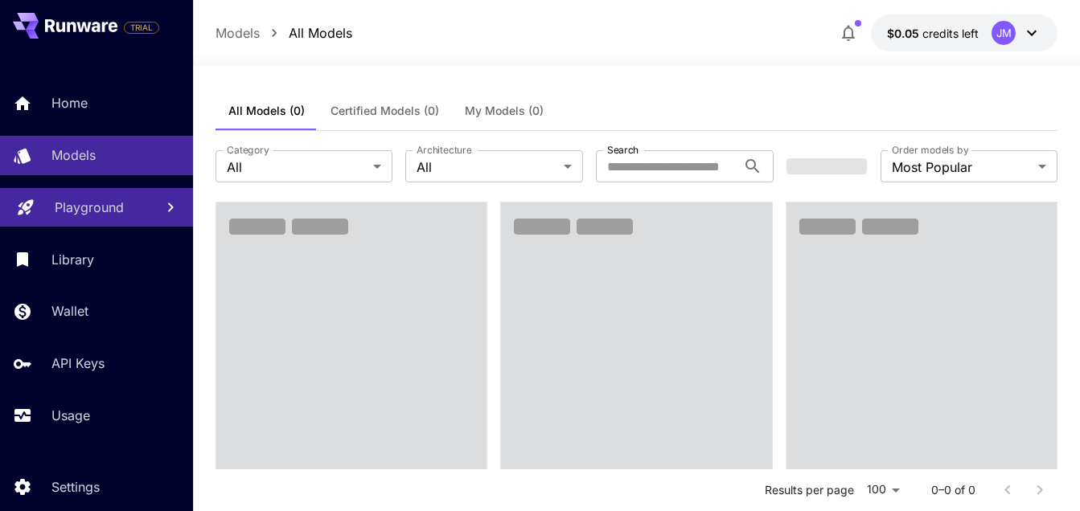
click at [492, 107] on span "My Models (0)" at bounding box center [504, 111] width 79 height 14
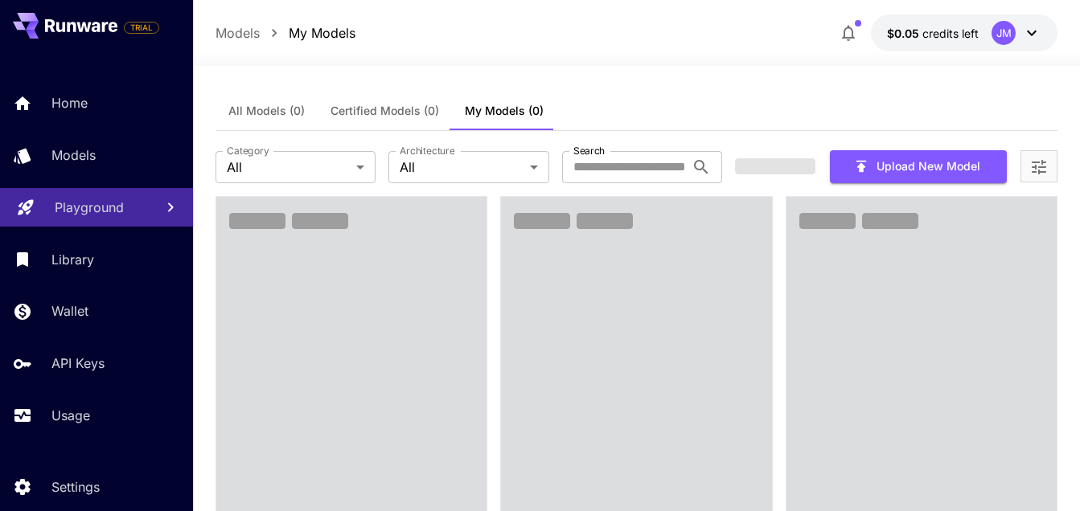
click at [289, 114] on span "All Models (0)" at bounding box center [266, 111] width 76 height 14
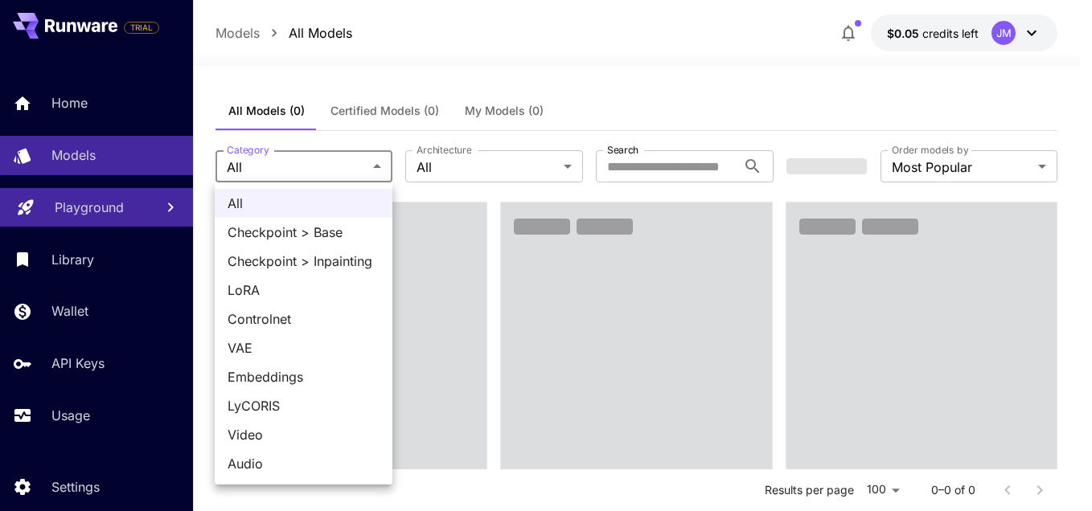
click at [258, 461] on span "Audio" at bounding box center [304, 463] width 152 height 19
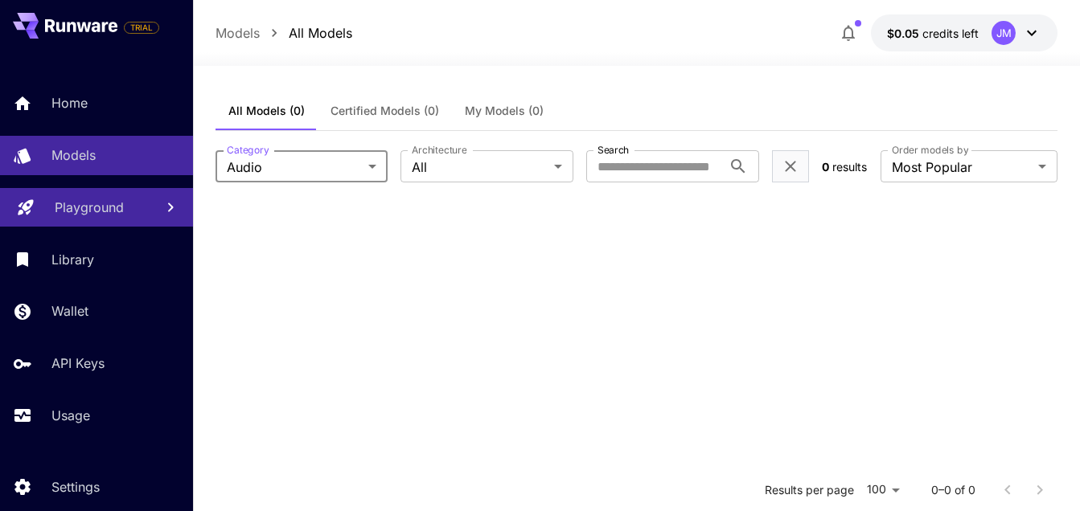
click at [369, 170] on body "**********" at bounding box center [540, 401] width 1080 height 803
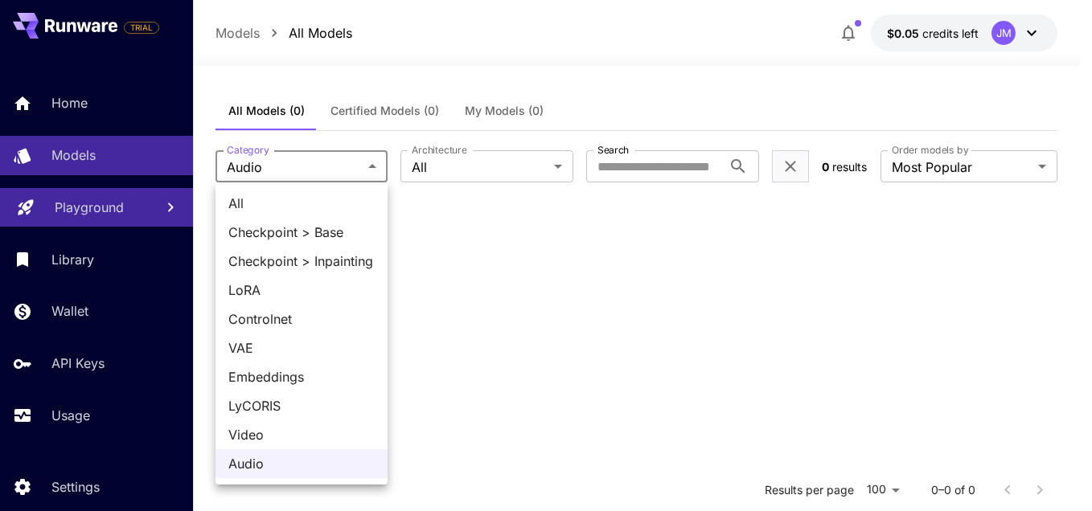
click at [312, 212] on span "All" at bounding box center [301, 203] width 146 height 19
type input "***"
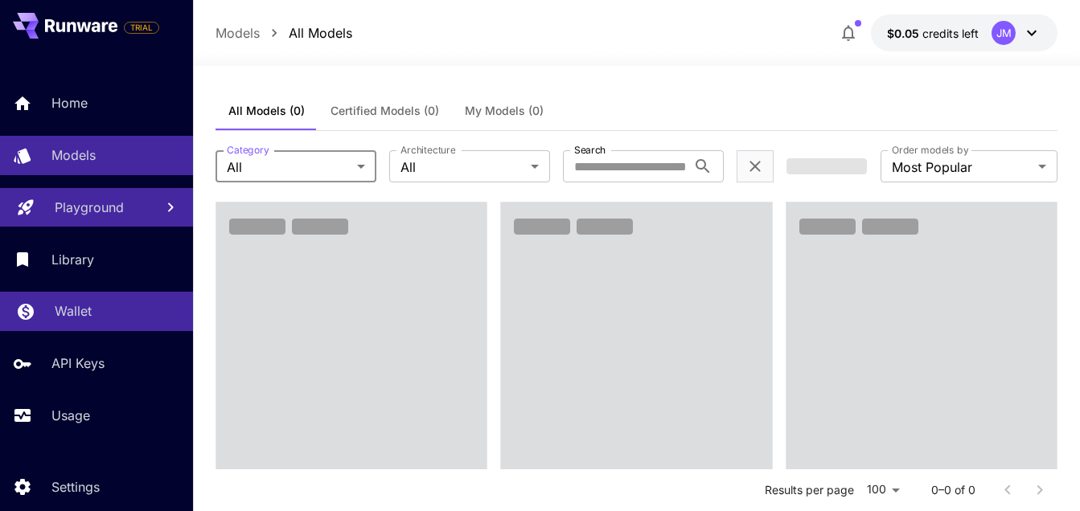
click at [76, 315] on p "Wallet" at bounding box center [73, 311] width 37 height 19
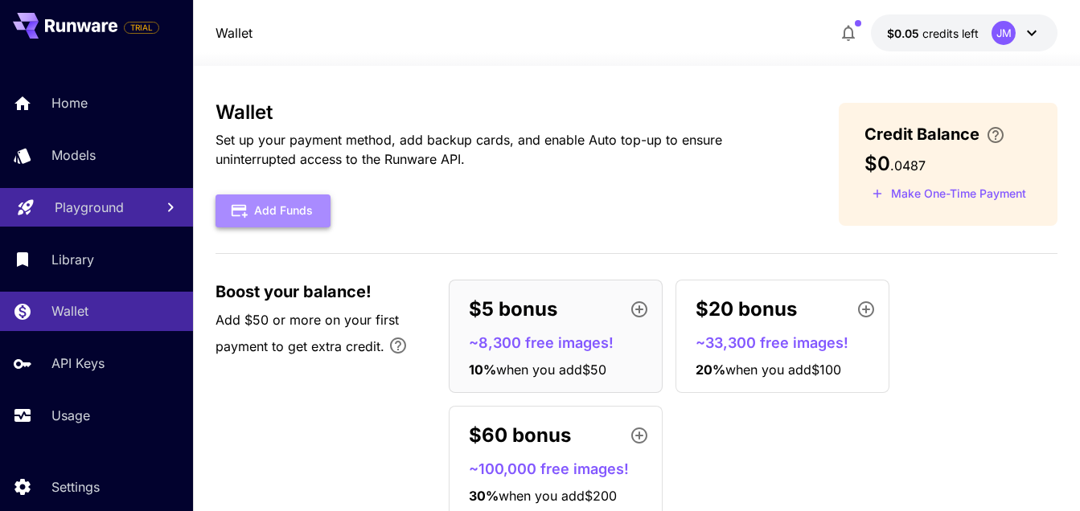
click at [273, 214] on button "Add Funds" at bounding box center [273, 211] width 115 height 33
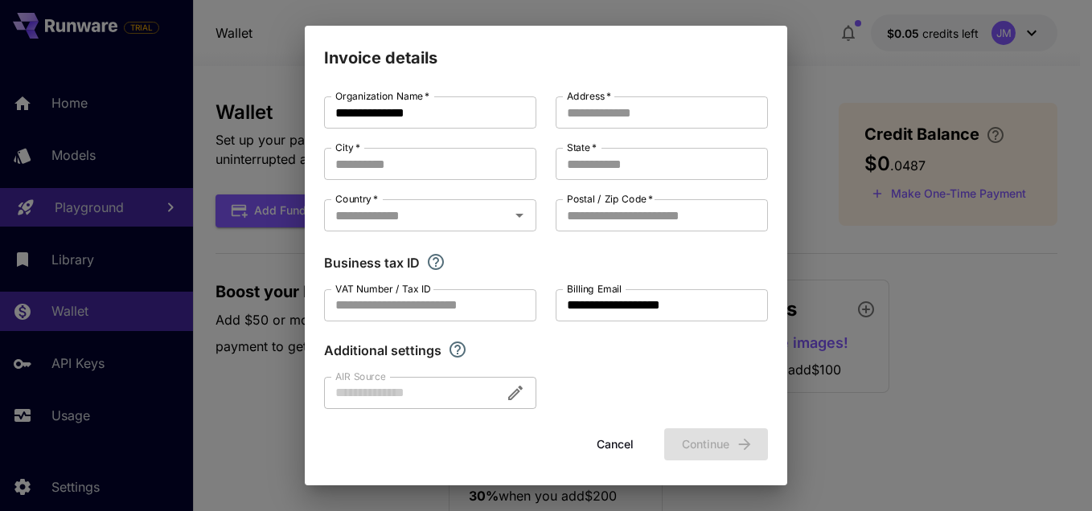
click at [431, 402] on div at bounding box center [430, 393] width 212 height 32
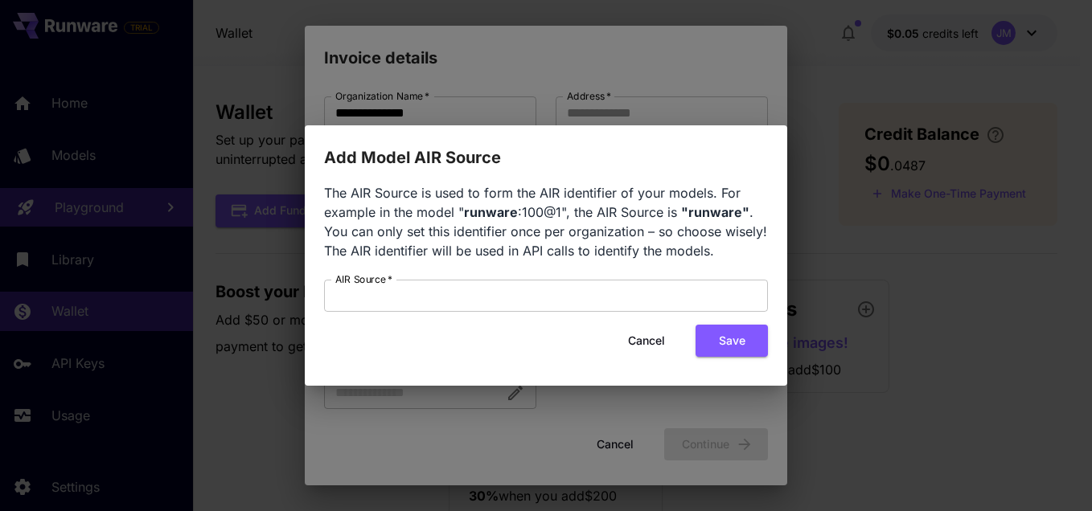
click at [654, 325] on button "Cancel" at bounding box center [646, 341] width 72 height 33
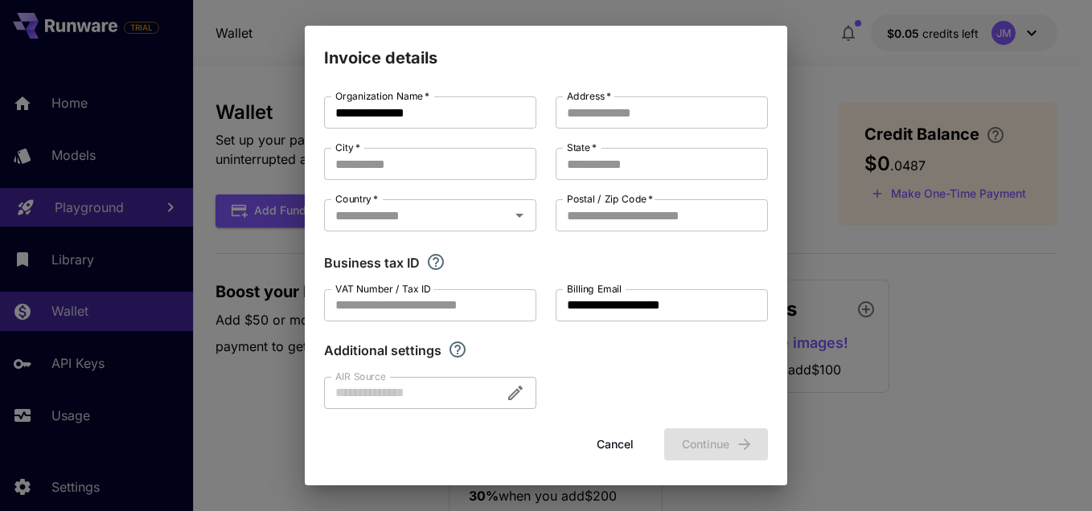
click at [442, 400] on div at bounding box center [430, 393] width 212 height 32
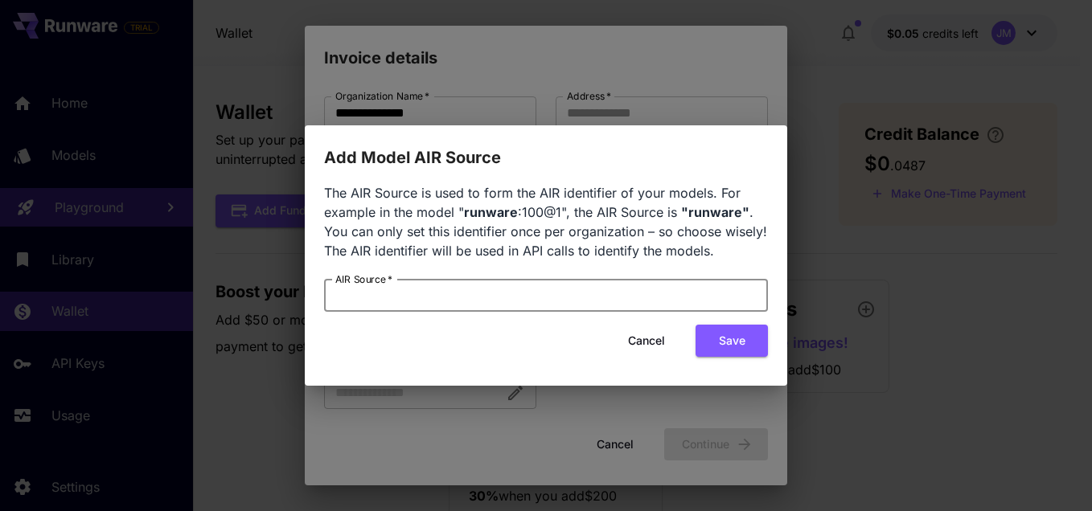
click at [520, 294] on input "AIR Source   *" at bounding box center [546, 296] width 444 height 32
click at [642, 338] on button "Cancel" at bounding box center [646, 341] width 72 height 33
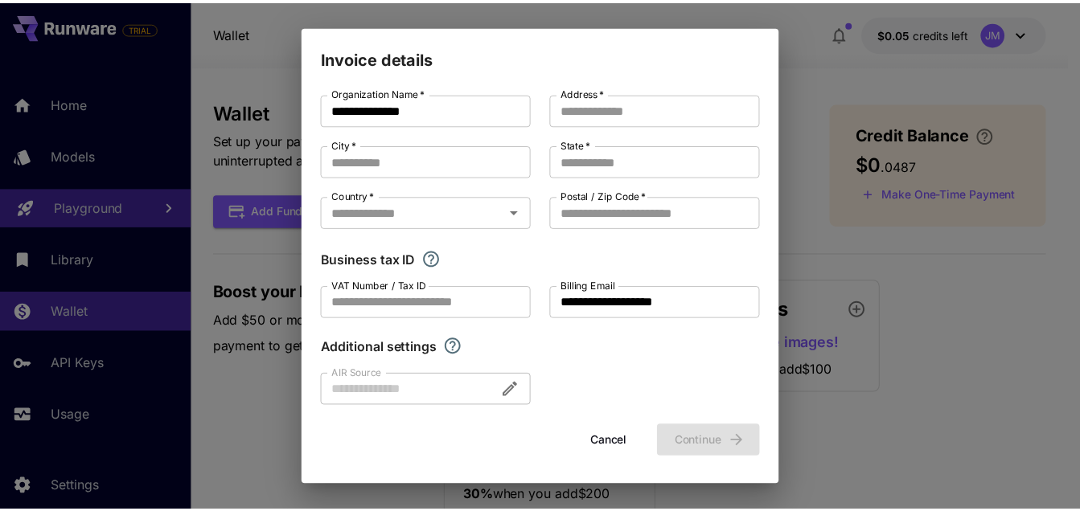
scroll to position [4, 0]
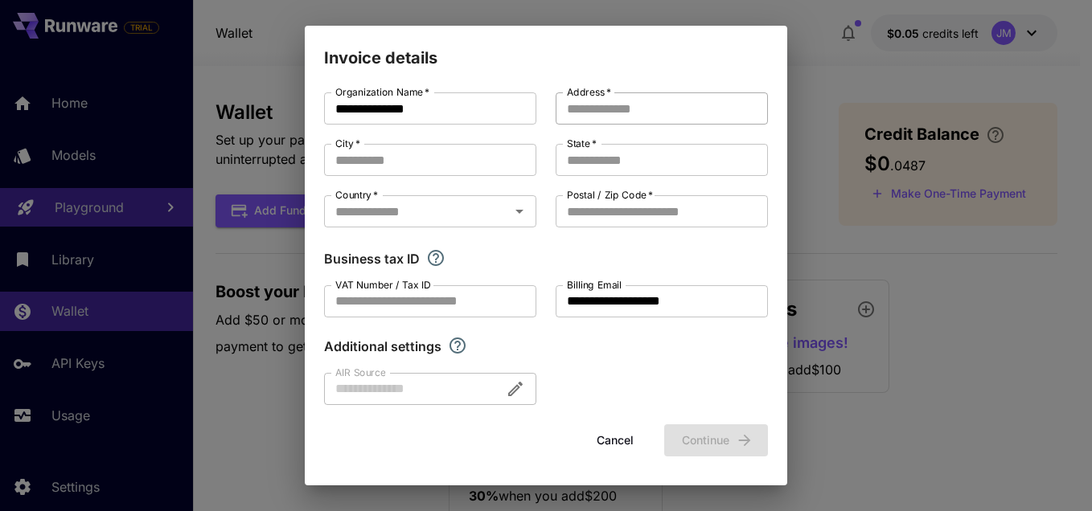
click at [603, 107] on input "Address   *" at bounding box center [662, 108] width 212 height 32
click at [601, 428] on form "**********" at bounding box center [546, 274] width 444 height 364
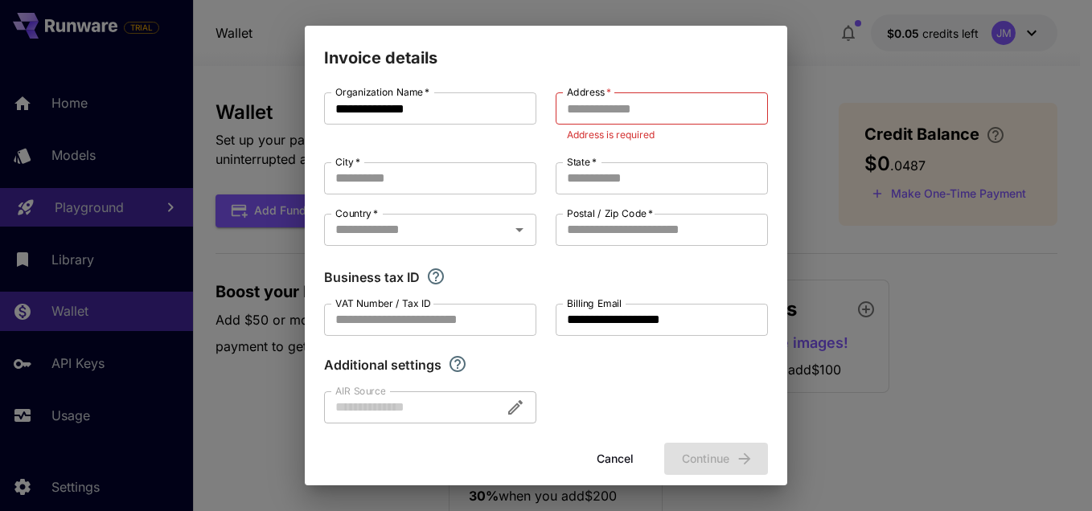
click at [602, 450] on button "Cancel" at bounding box center [615, 459] width 72 height 33
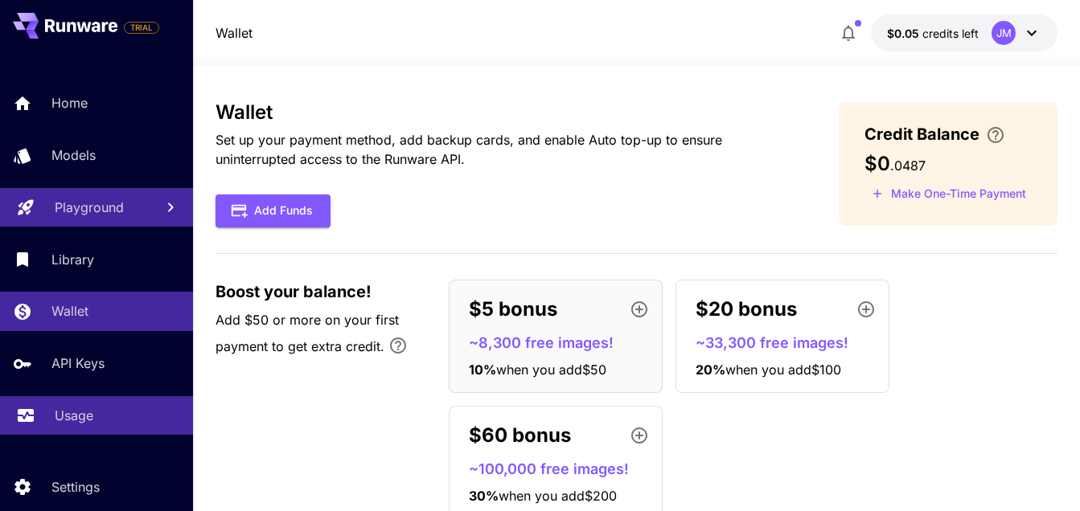
click at [69, 427] on link "Usage" at bounding box center [96, 415] width 193 height 39
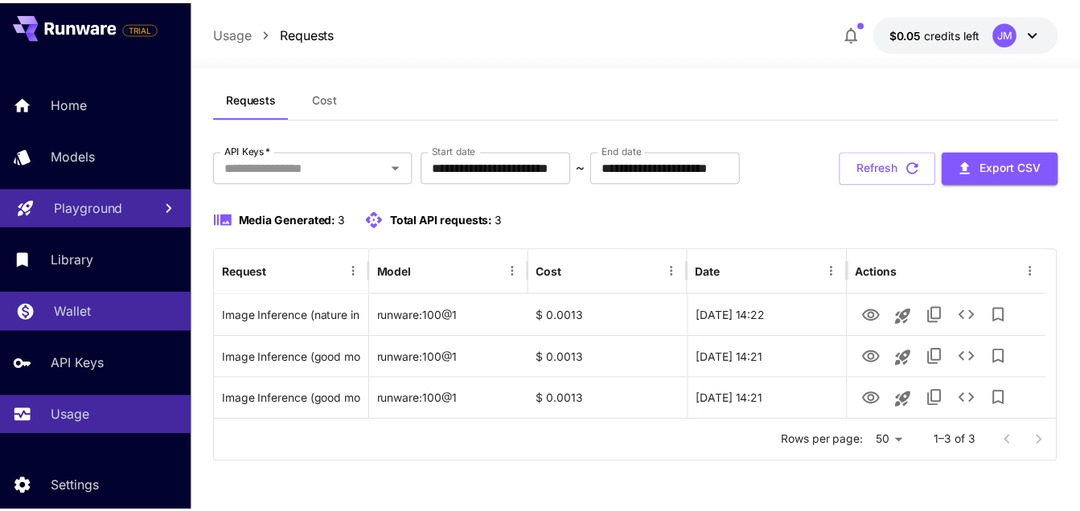
scroll to position [22, 0]
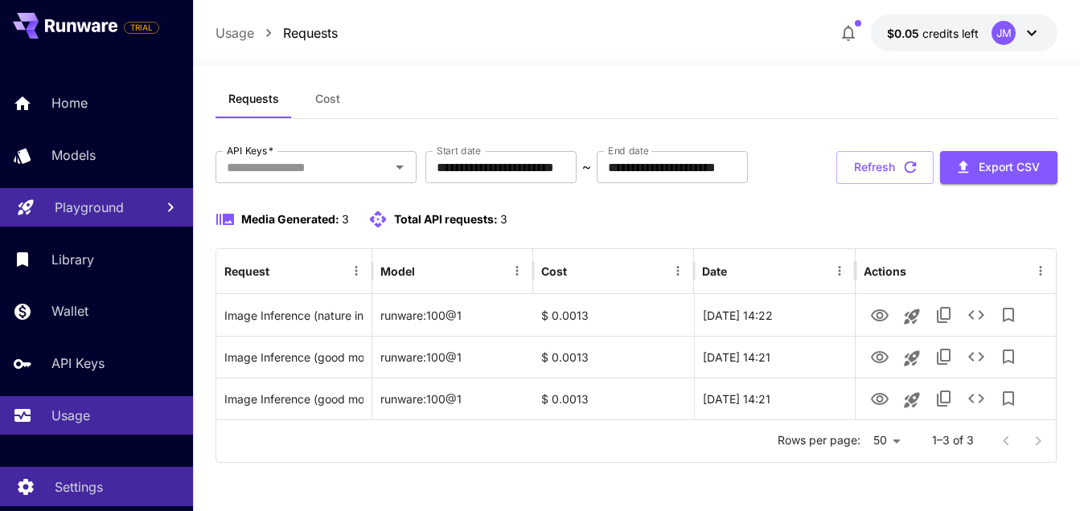
click at [77, 485] on p "Settings" at bounding box center [79, 487] width 48 height 19
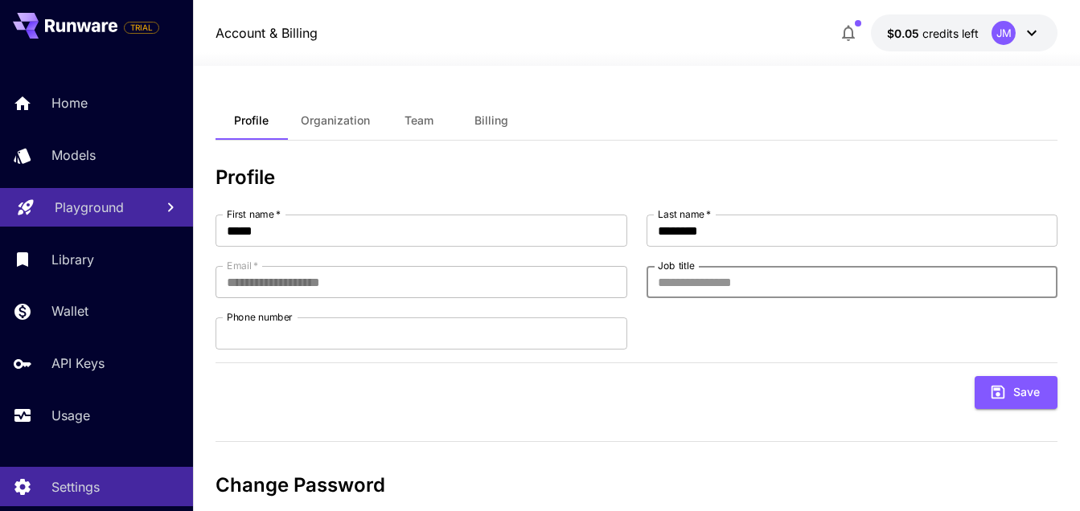
click at [750, 285] on input "Job title" at bounding box center [853, 282] width 412 height 32
type input "**********"
click at [373, 326] on input "Phone number" at bounding box center [422, 334] width 412 height 32
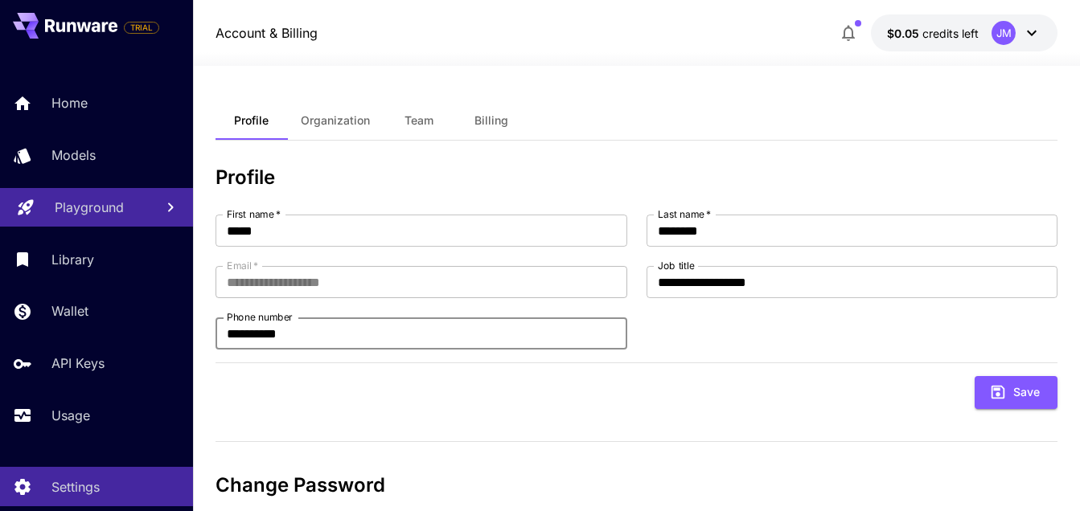
type input "**********"
click at [724, 402] on div "Save" at bounding box center [637, 392] width 843 height 33
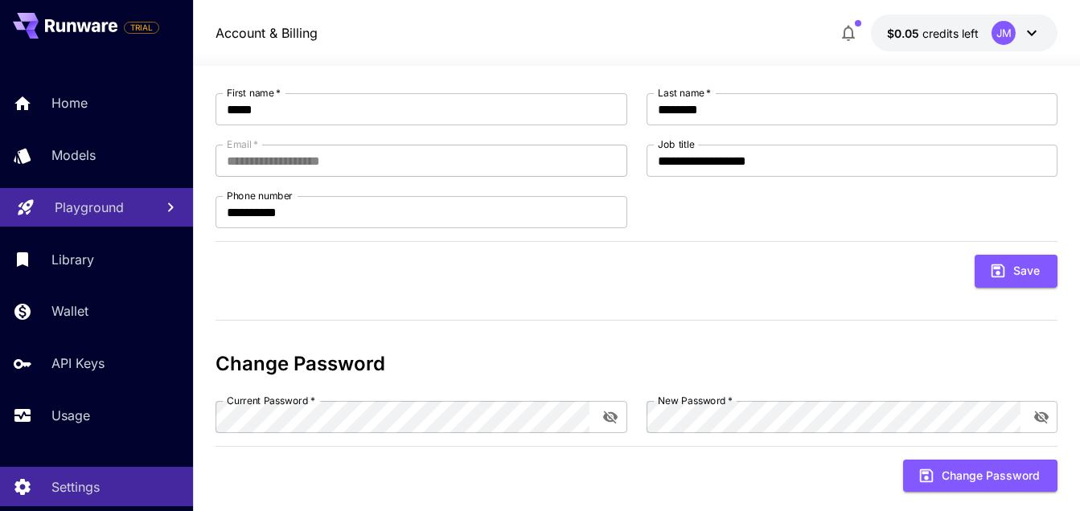
scroll to position [150, 0]
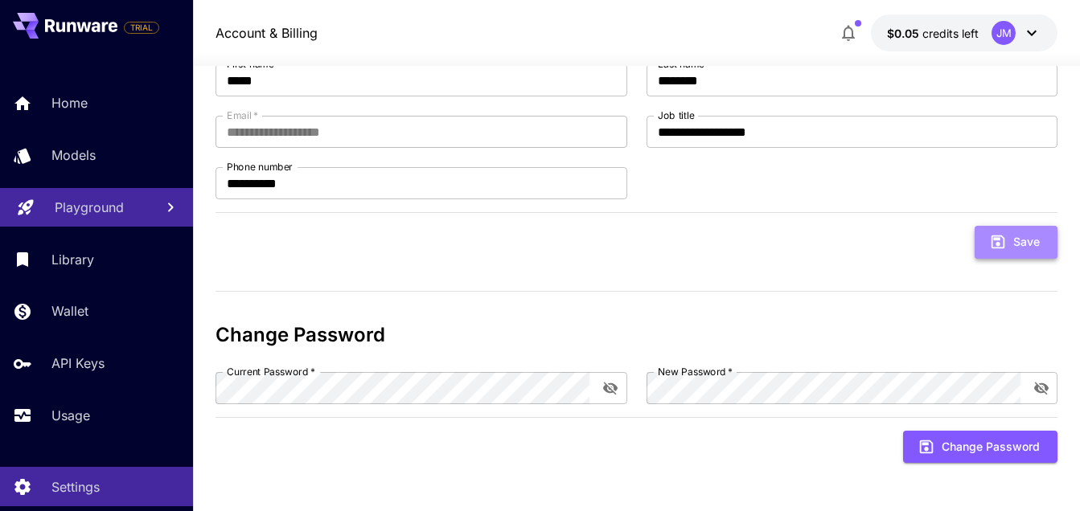
click at [1039, 238] on button "Save" at bounding box center [1016, 242] width 83 height 33
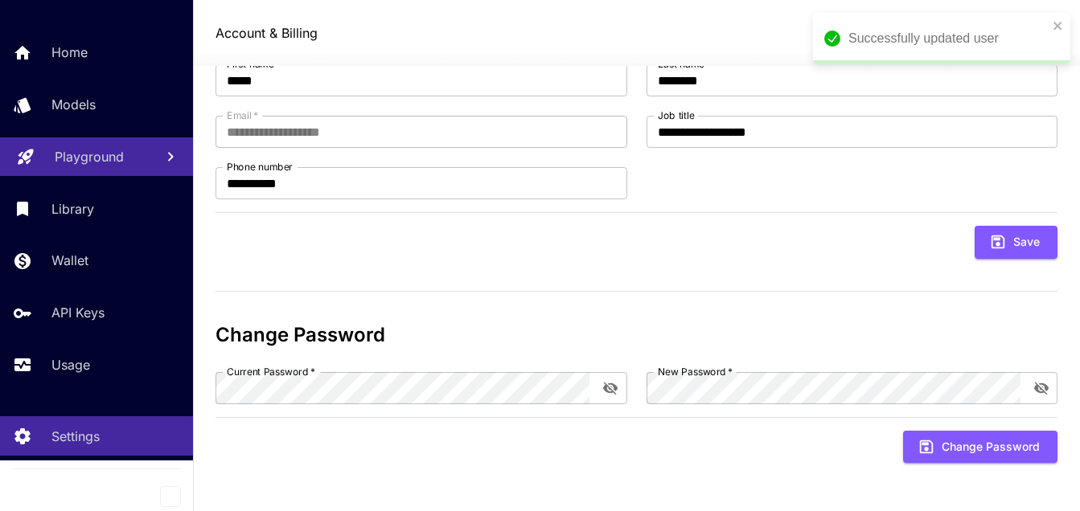
scroll to position [0, 0]
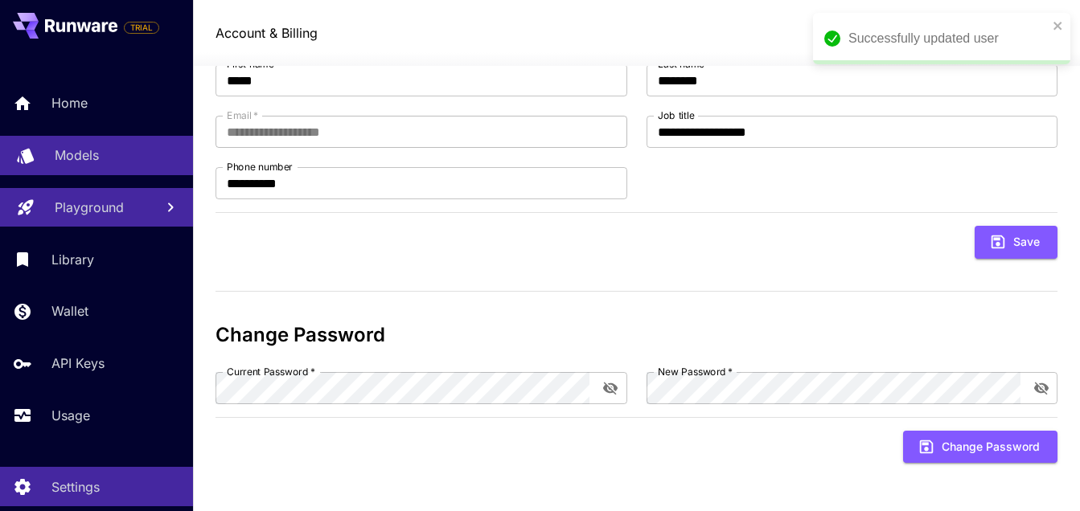
click at [81, 150] on p "Models" at bounding box center [77, 155] width 44 height 19
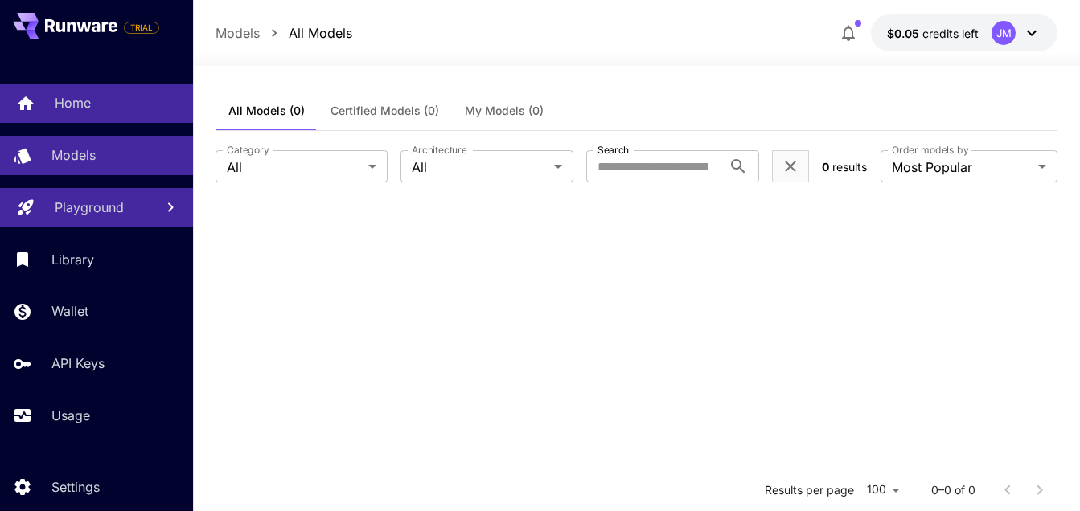
click at [72, 101] on p "Home" at bounding box center [73, 102] width 36 height 19
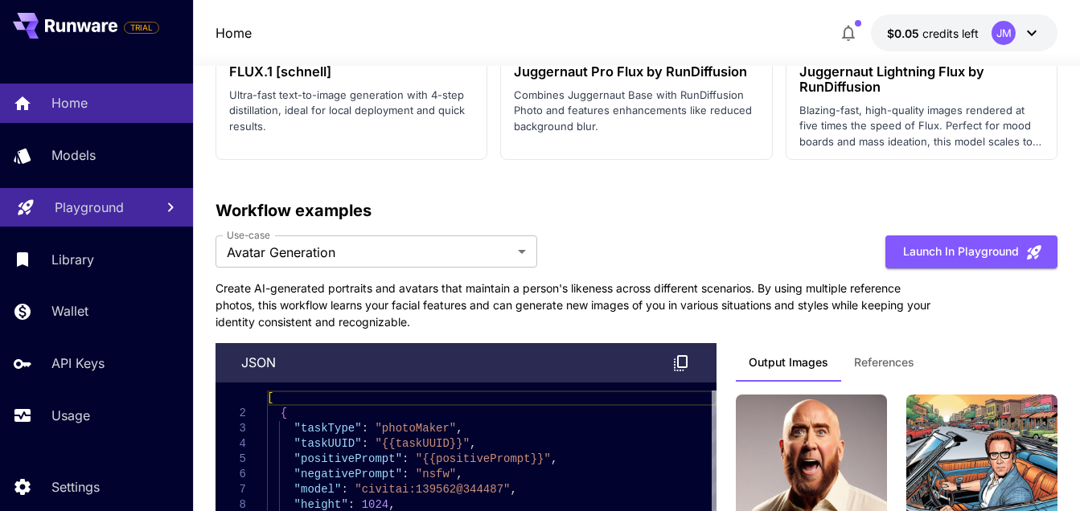
scroll to position [5721, 0]
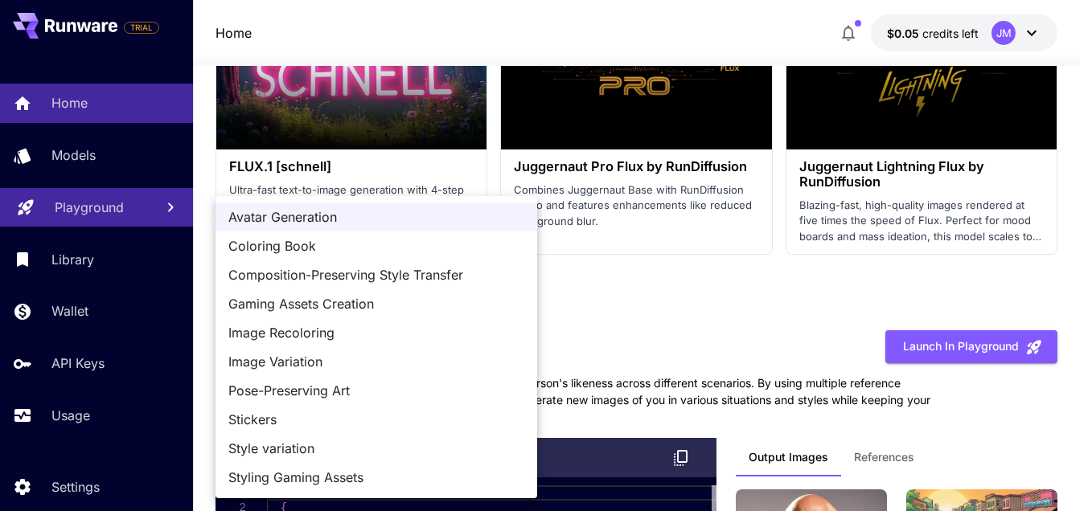
click at [749, 297] on div at bounding box center [546, 255] width 1092 height 511
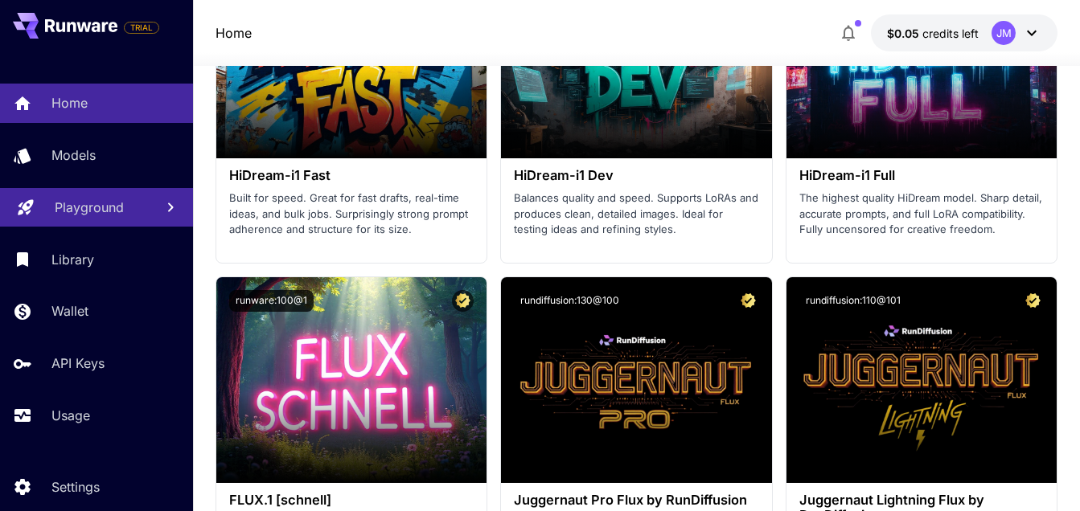
scroll to position [5482, 0]
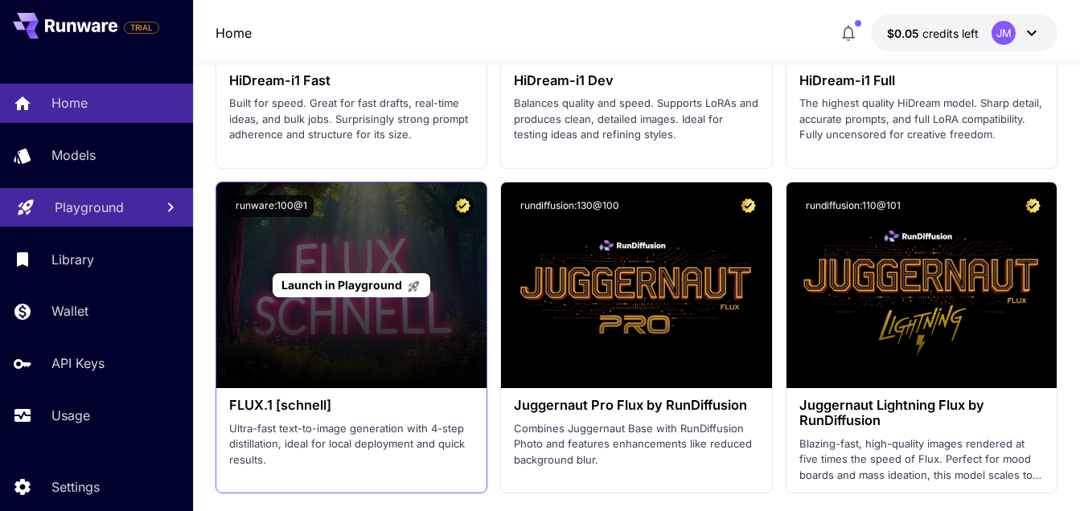
click at [470, 320] on div "Launch in Playground" at bounding box center [351, 286] width 271 height 206
click at [289, 237] on div "Launch in Playground" at bounding box center [351, 286] width 271 height 206
click at [326, 288] on span "Launch in Playground" at bounding box center [341, 285] width 121 height 14
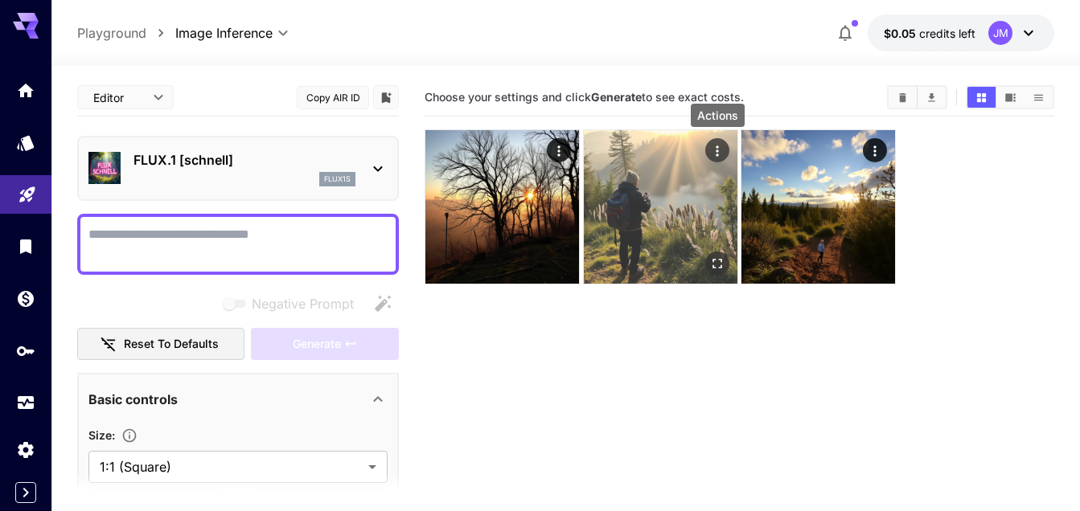
click at [717, 150] on icon "Actions" at bounding box center [717, 151] width 16 height 16
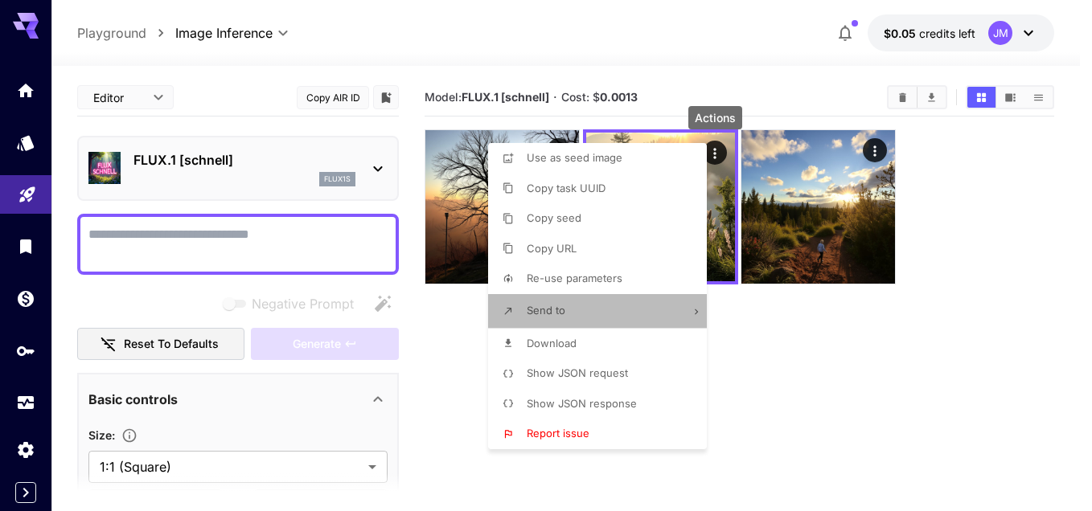
click at [631, 308] on li "Send to" at bounding box center [602, 311] width 228 height 34
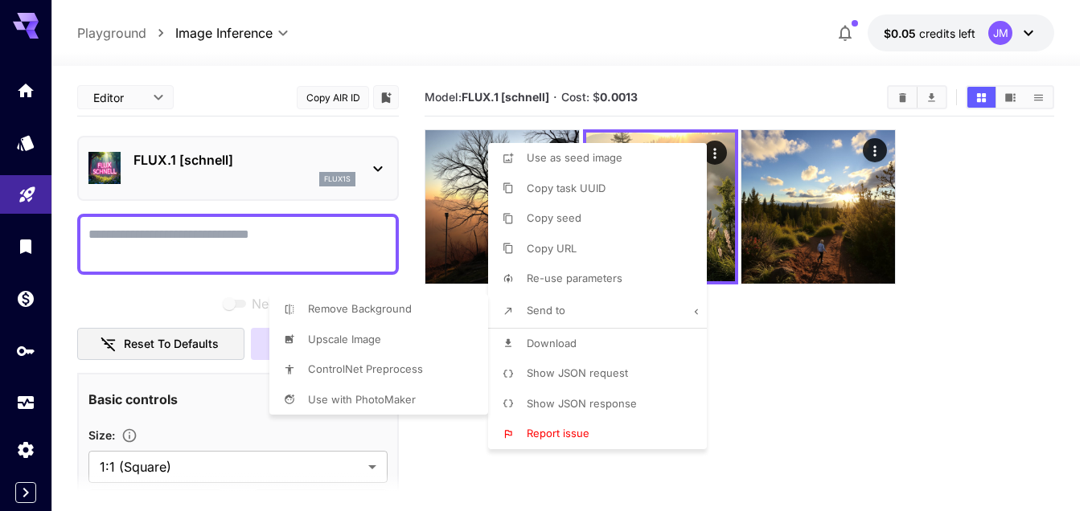
click at [437, 482] on div at bounding box center [546, 255] width 1092 height 511
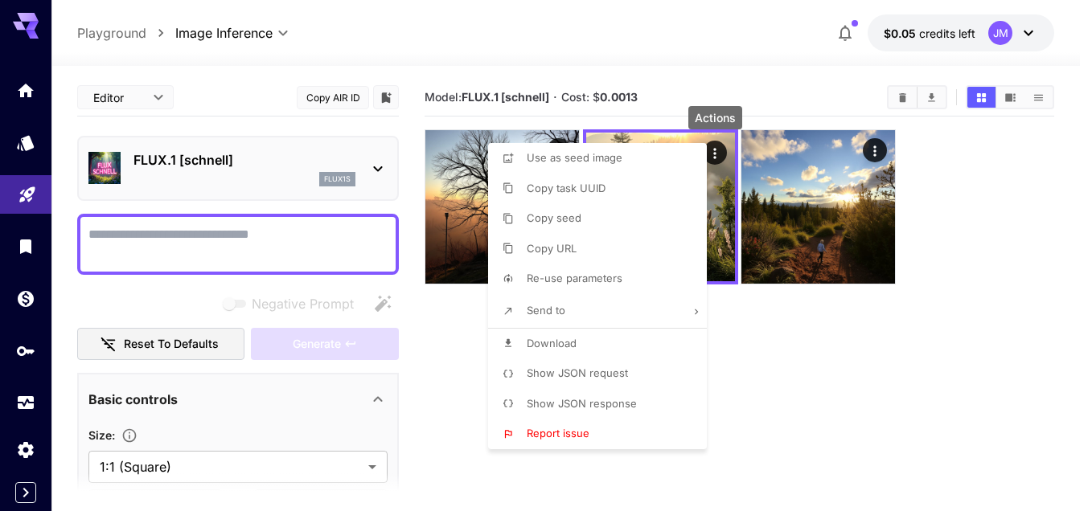
click at [437, 482] on div at bounding box center [546, 255] width 1092 height 511
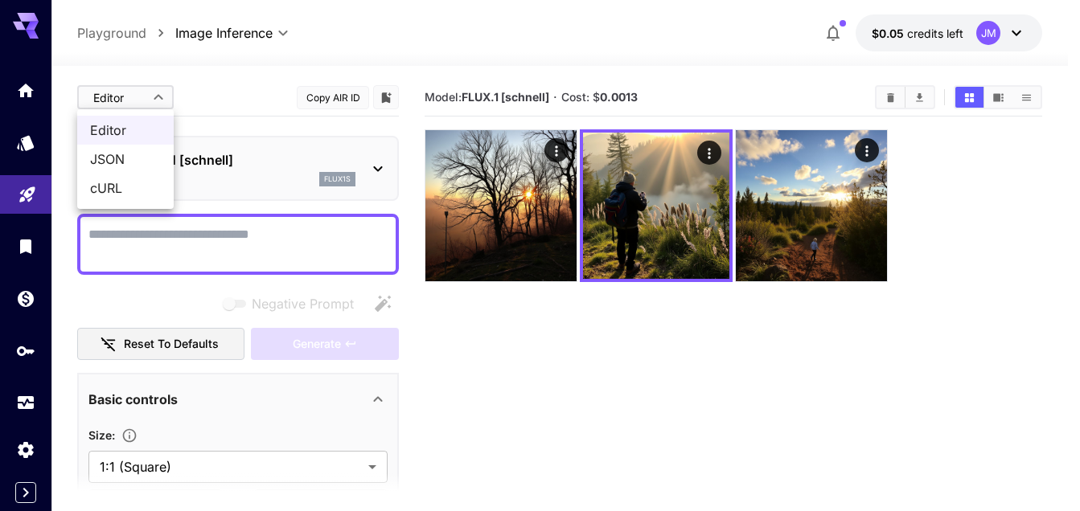
click at [163, 98] on body "**********" at bounding box center [540, 319] width 1080 height 639
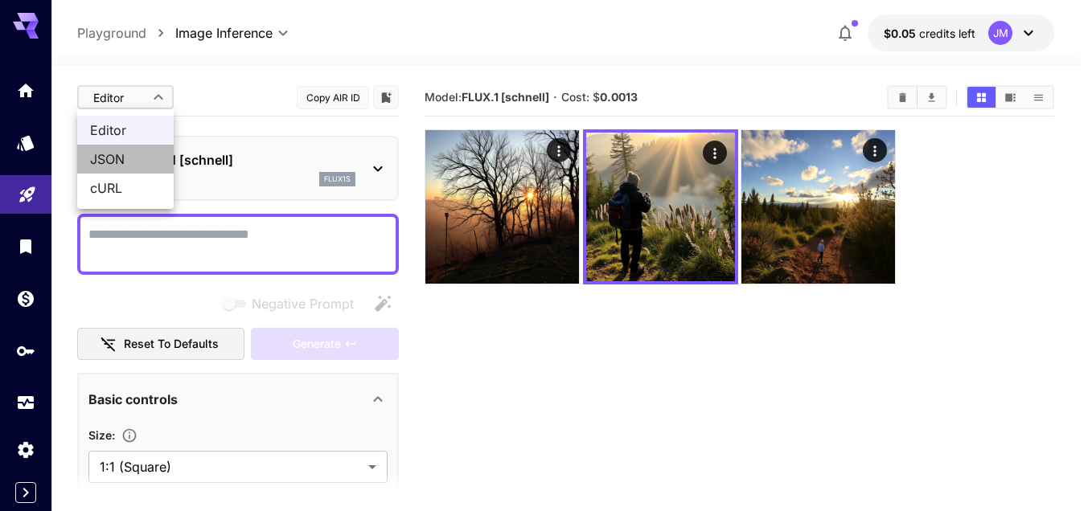
click at [109, 161] on span "JSON" at bounding box center [125, 159] width 71 height 19
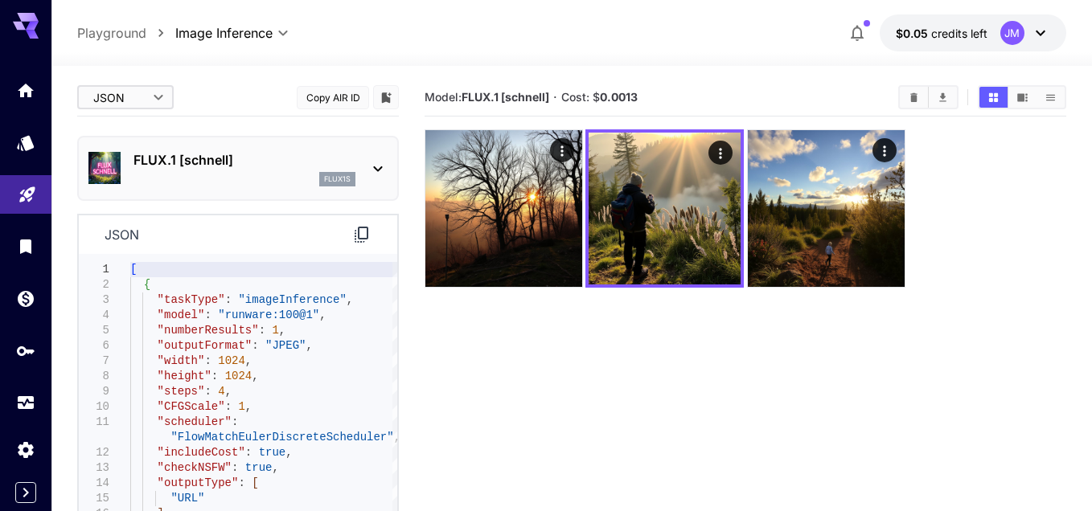
click at [158, 101] on body "**********" at bounding box center [546, 319] width 1092 height 639
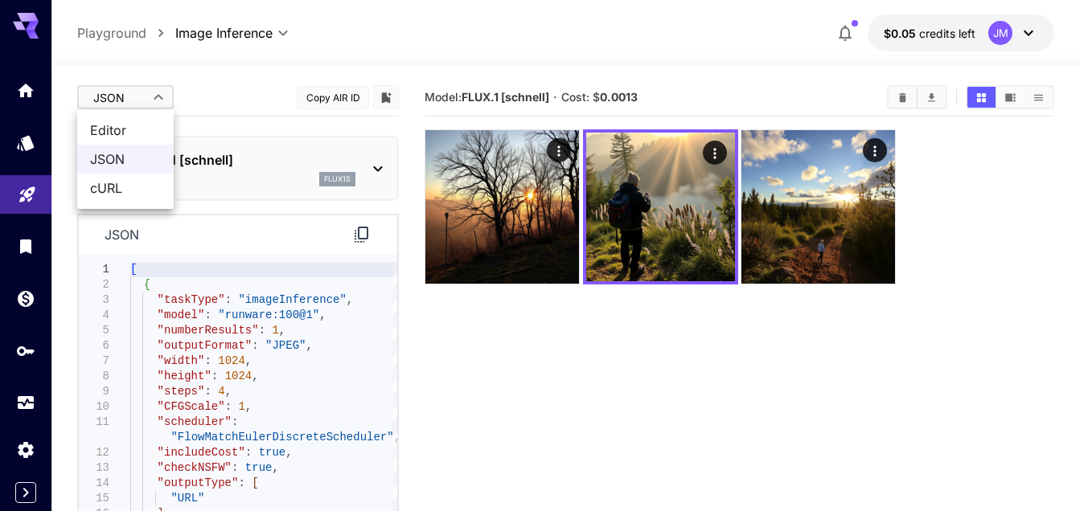
click at [124, 191] on span "cURL" at bounding box center [125, 188] width 71 height 19
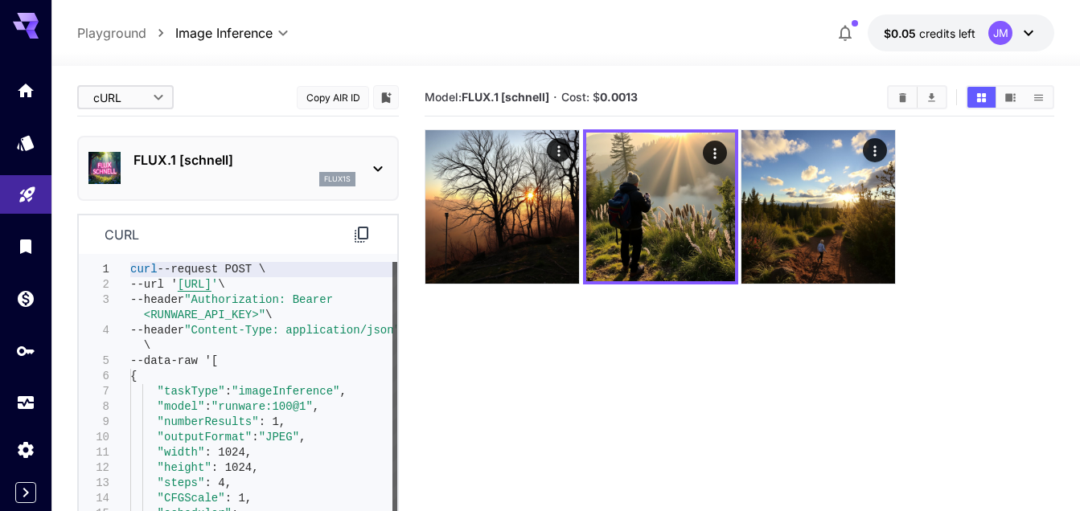
click at [397, 350] on div at bounding box center [394, 442] width 5 height 361
click at [176, 97] on div "cURL **** ​ Copy AIR ID" at bounding box center [238, 98] width 322 height 38
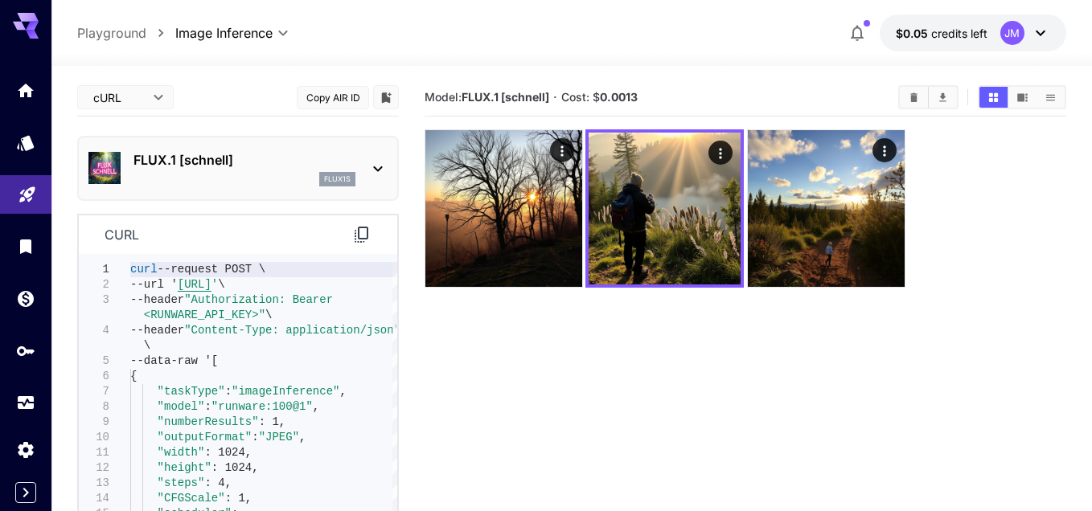
click at [158, 97] on body "**********" at bounding box center [546, 319] width 1092 height 639
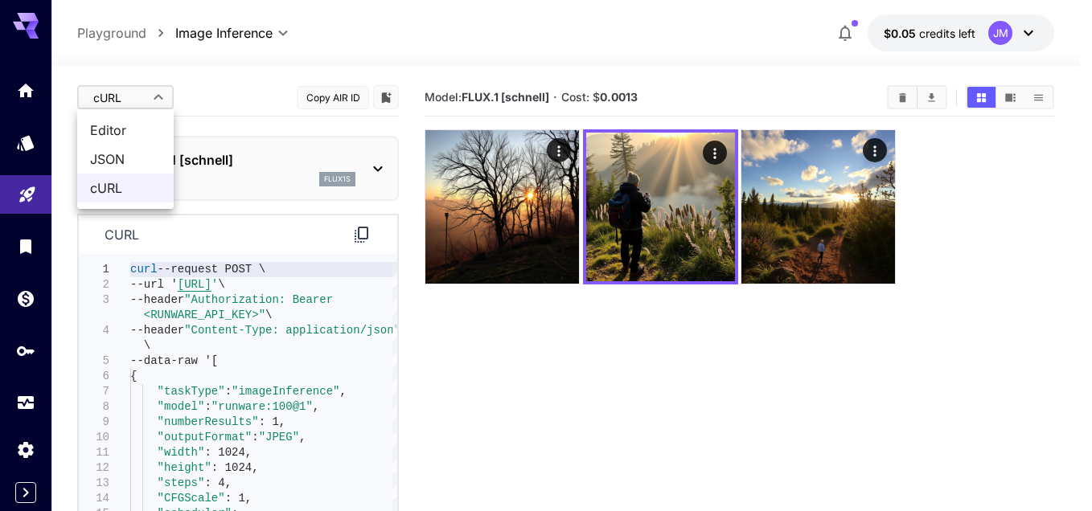
click at [132, 132] on span "Editor" at bounding box center [125, 130] width 71 height 19
type input "****"
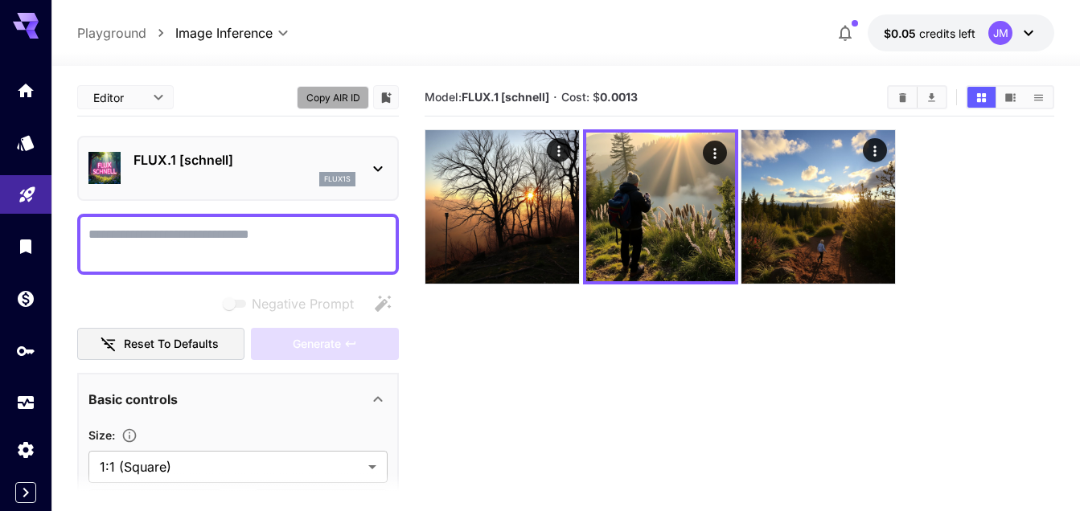
click at [347, 101] on button "Copy AIR ID" at bounding box center [333, 97] width 72 height 23
click at [17, 102] on link at bounding box center [25, 90] width 51 height 39
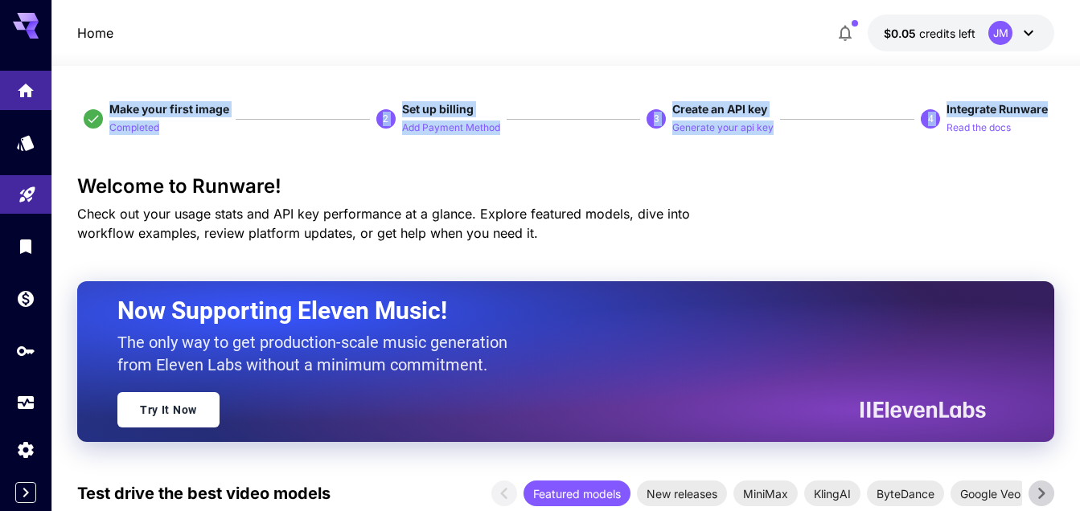
drag, startPoint x: 1078, startPoint y: 75, endPoint x: 1013, endPoint y: 167, distance: 113.1
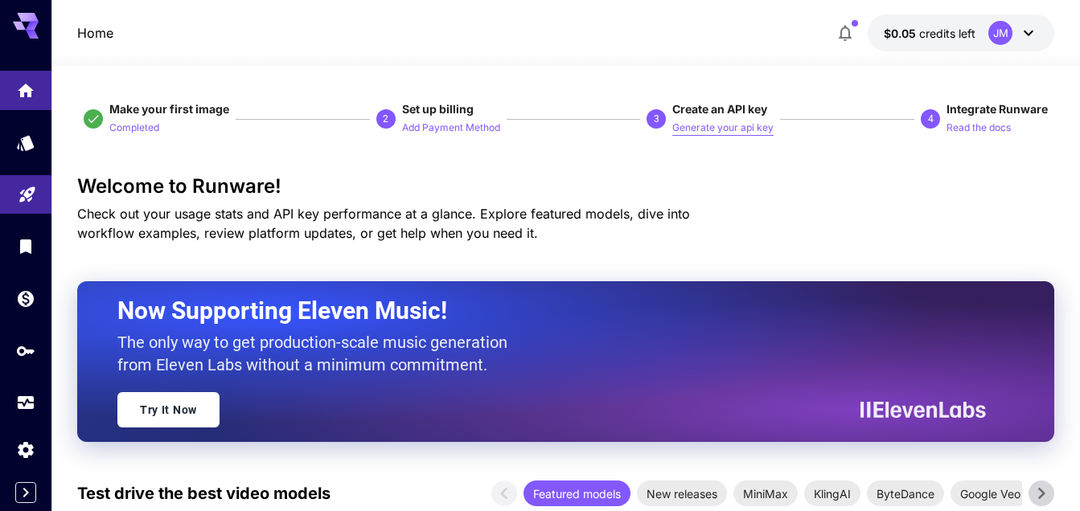
click at [737, 130] on p "Generate your api key" at bounding box center [722, 128] width 101 height 15
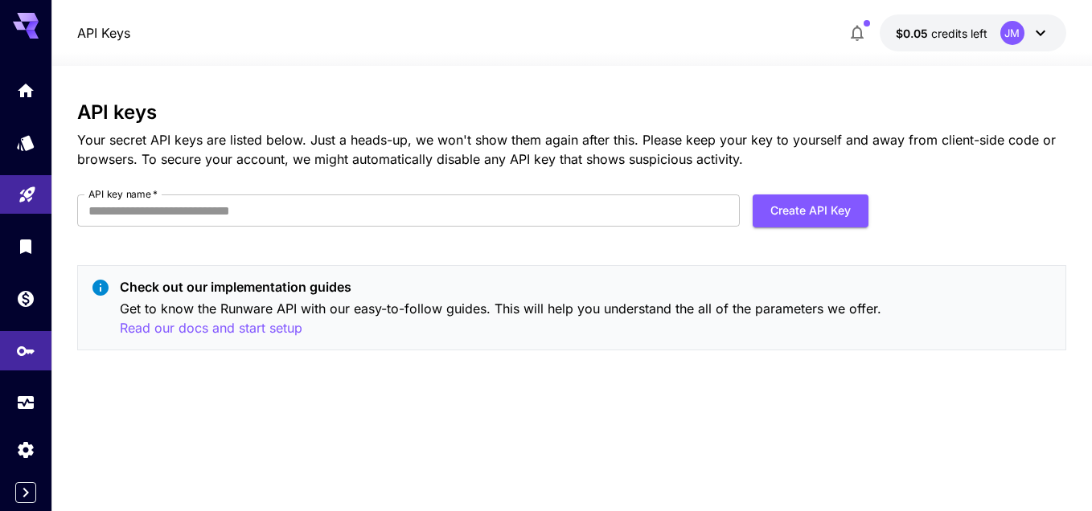
drag, startPoint x: 431, startPoint y: 12, endPoint x: 33, endPoint y: 30, distance: 398.5
click at [33, 30] on icon at bounding box center [32, 26] width 13 height 9
